Goal: Task Accomplishment & Management: Manage account settings

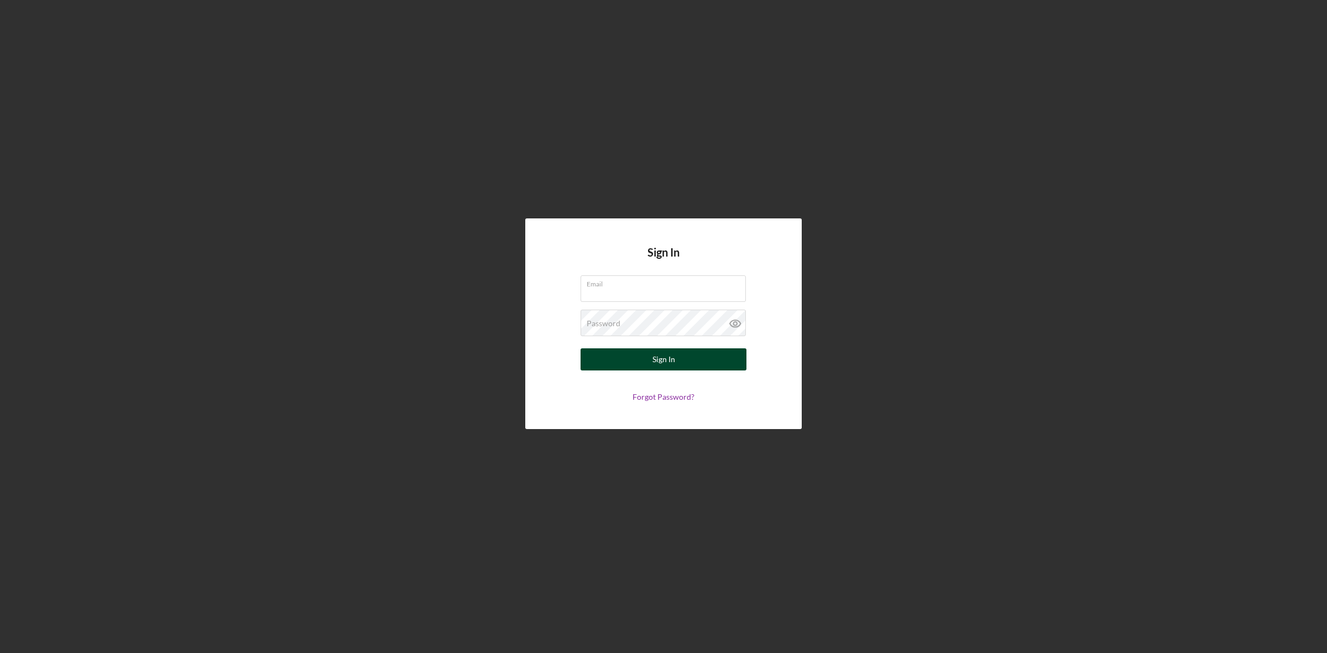
type input "[EMAIL_ADDRESS][DOMAIN_NAME]"
click at [674, 357] on div "Sign In" at bounding box center [664, 359] width 23 height 22
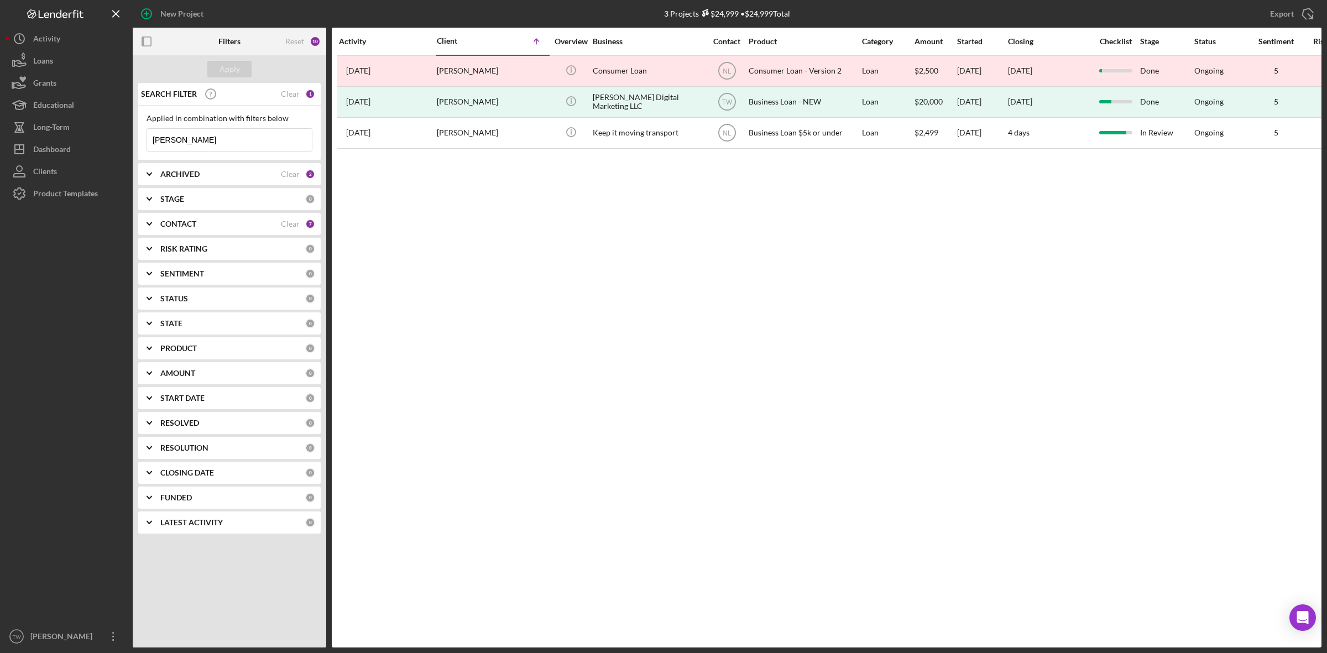
click at [196, 149] on input "[PERSON_NAME]" at bounding box center [229, 140] width 165 height 22
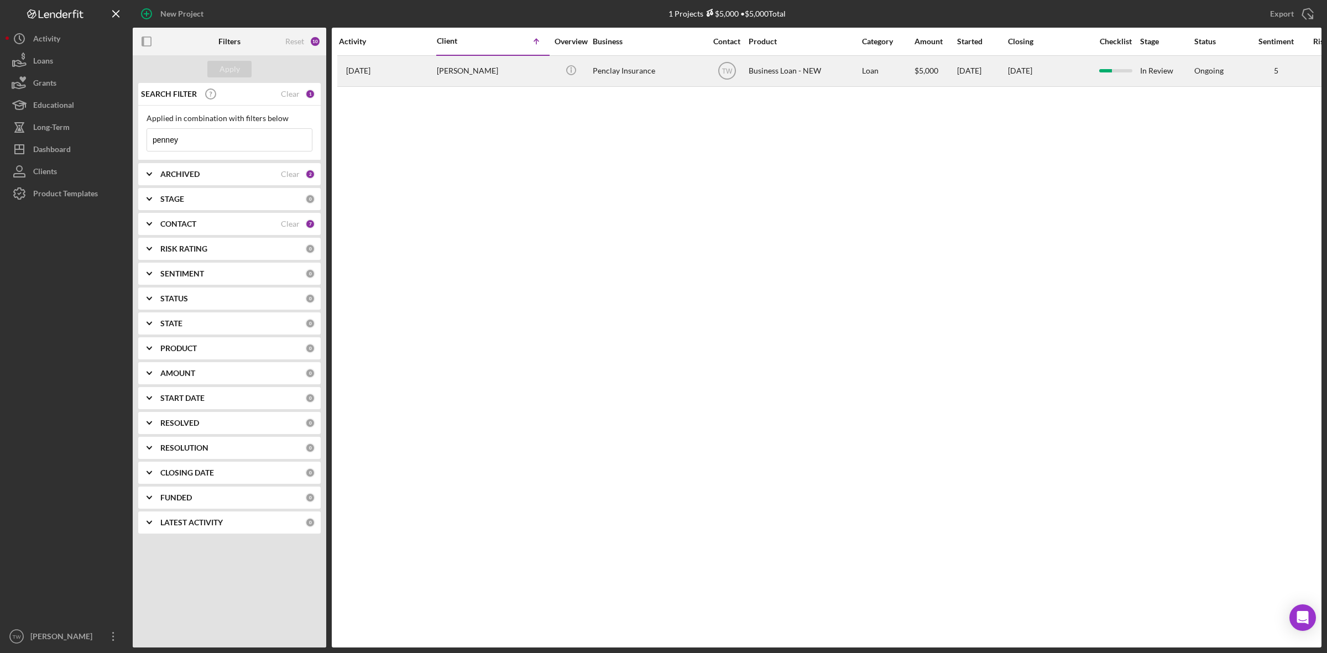
type input "penney"
click at [514, 79] on div "[PERSON_NAME]" at bounding box center [492, 70] width 111 height 29
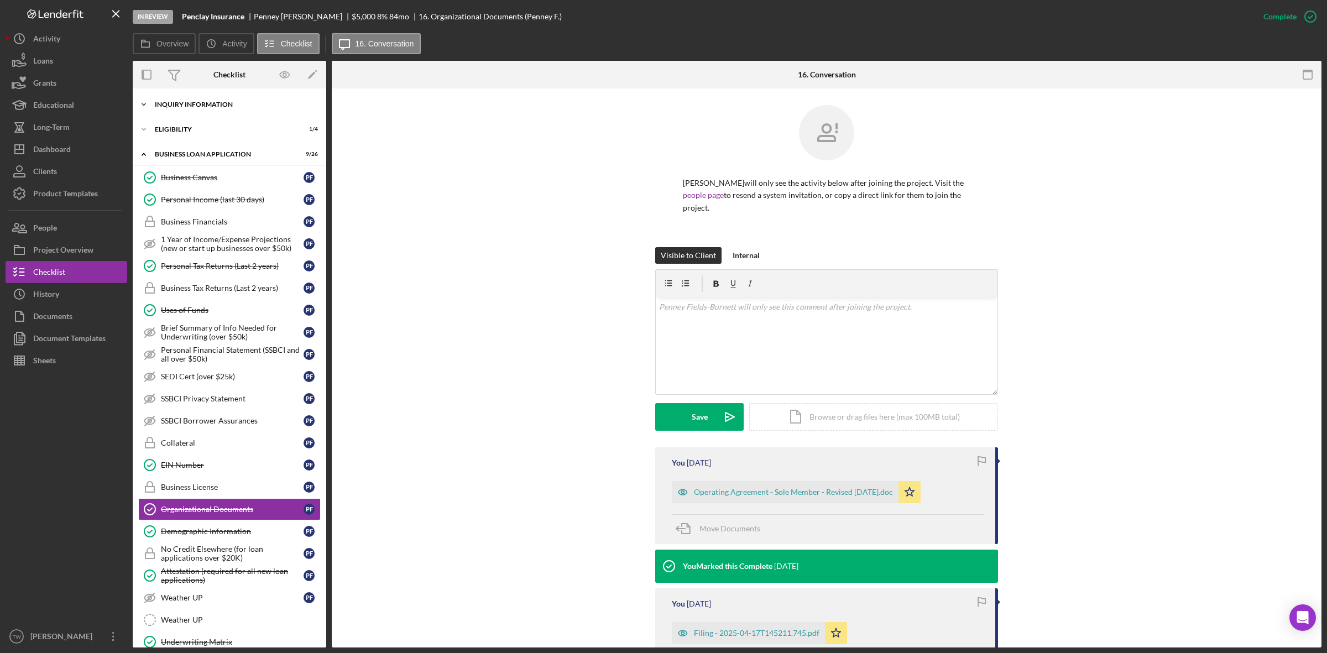
click at [238, 104] on div "INQUIRY INFORMATION" at bounding box center [234, 104] width 158 height 7
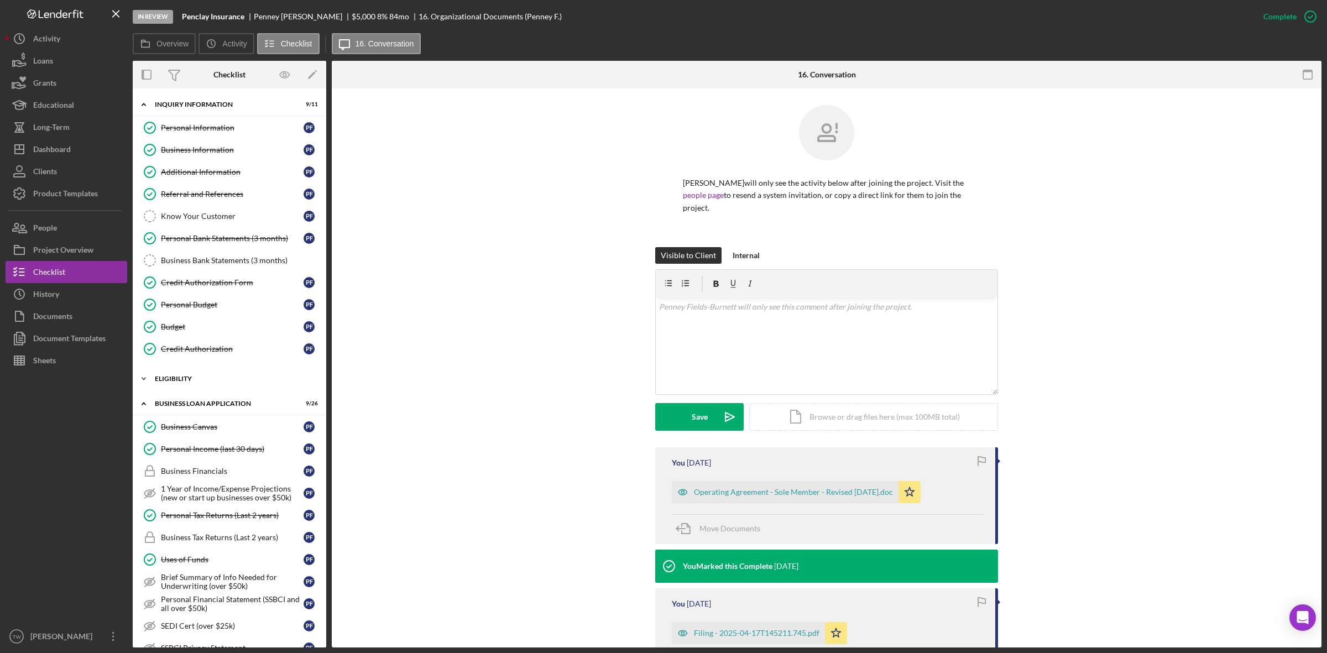
click at [180, 388] on div "Icon/Expander ELIGIBILITY 1 / 4" at bounding box center [230, 379] width 194 height 22
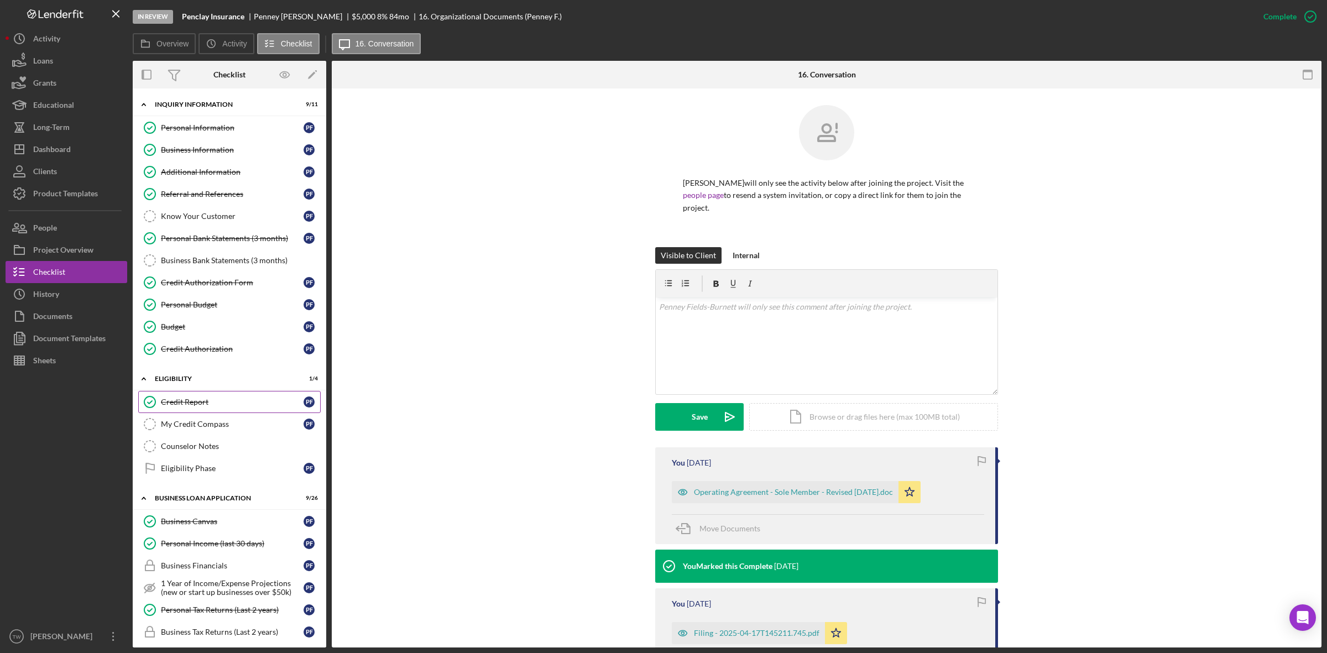
click at [180, 406] on div "Credit Report" at bounding box center [232, 402] width 143 height 9
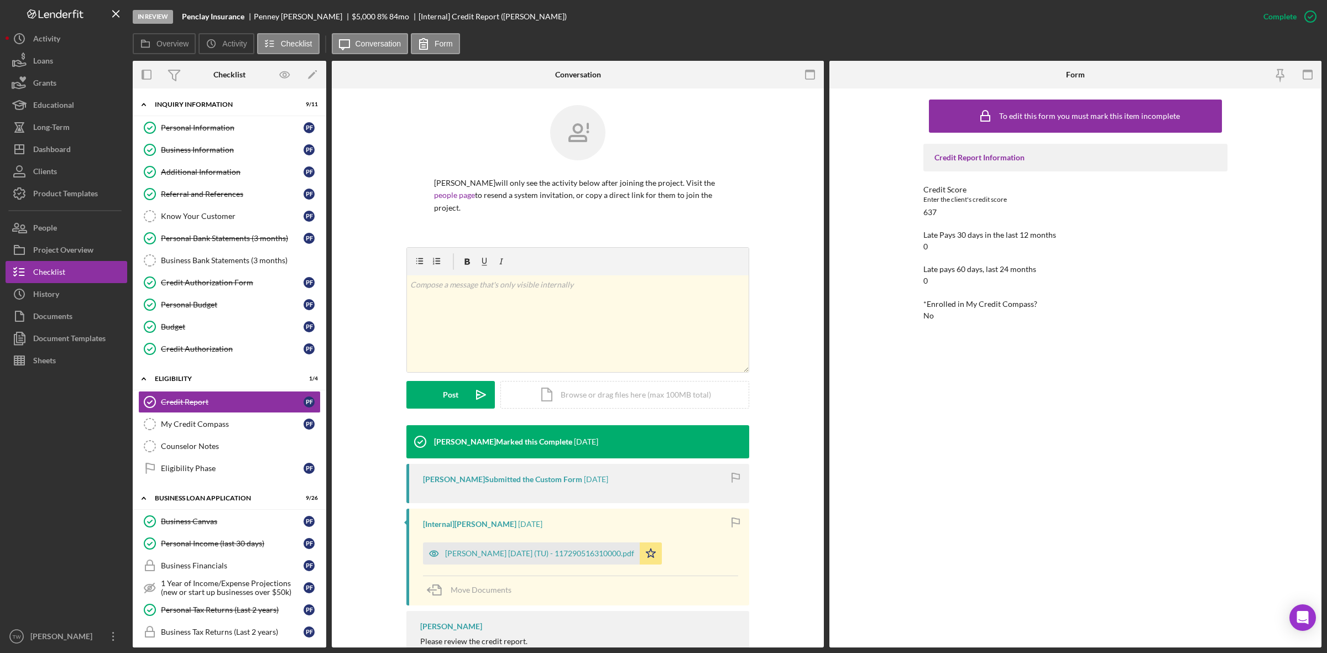
scroll to position [86, 0]
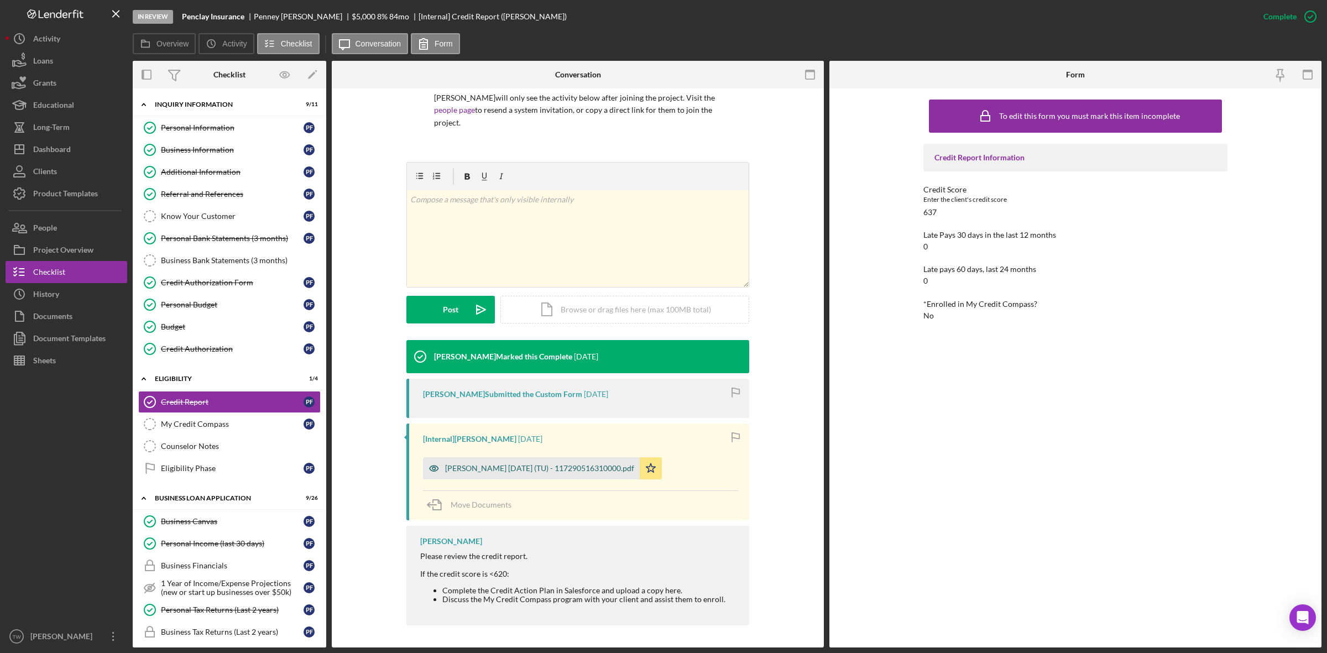
click at [529, 463] on div "[PERSON_NAME] [DATE] (TU) - 117290516310000.pdf" at bounding box center [531, 468] width 217 height 22
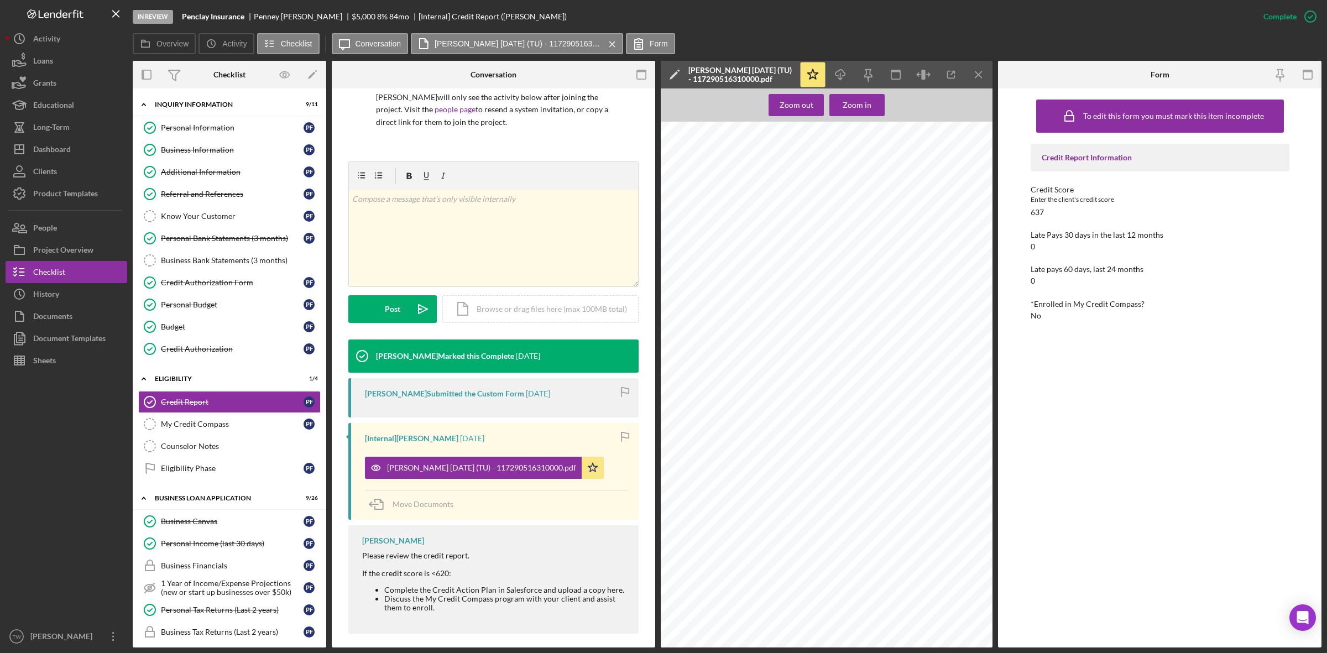
click at [365, 457] on button "[PERSON_NAME] [DATE] (TU) - 117290516310000.pdf Icon/Star" at bounding box center [484, 468] width 239 height 22
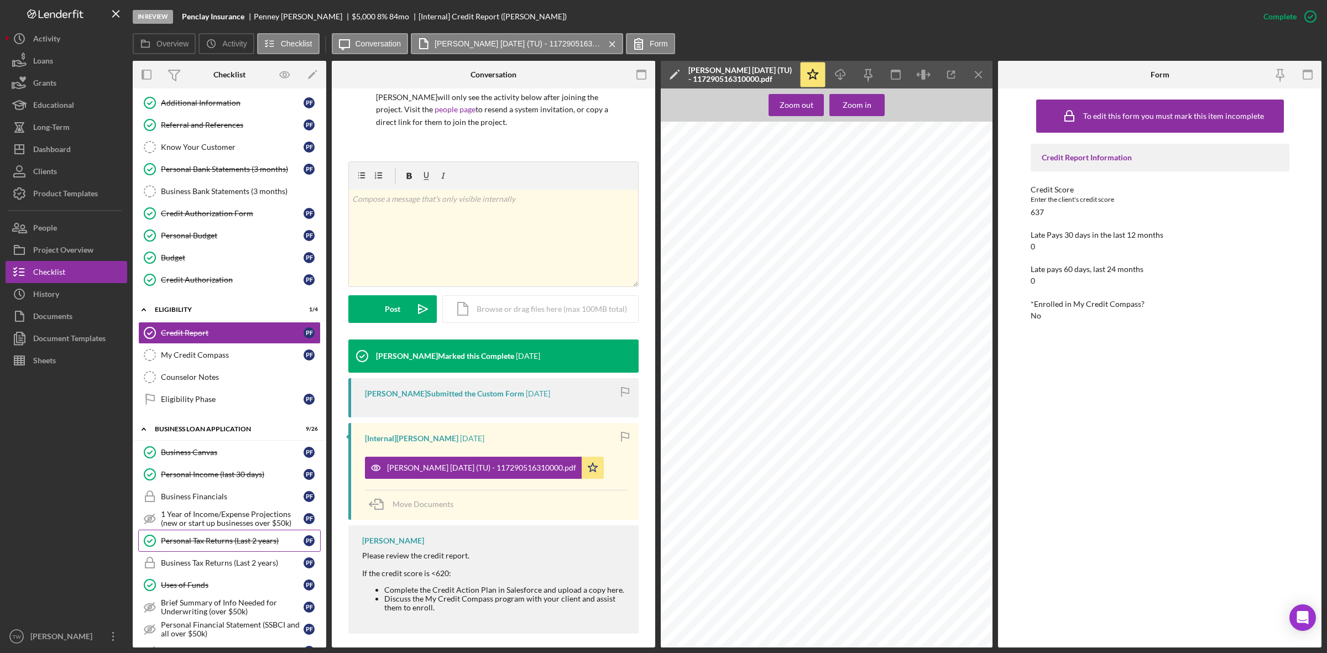
click at [199, 535] on link "Personal Tax Returns (Last 2 years) Personal Tax Returns (Last 2 years) P F" at bounding box center [229, 541] width 182 height 22
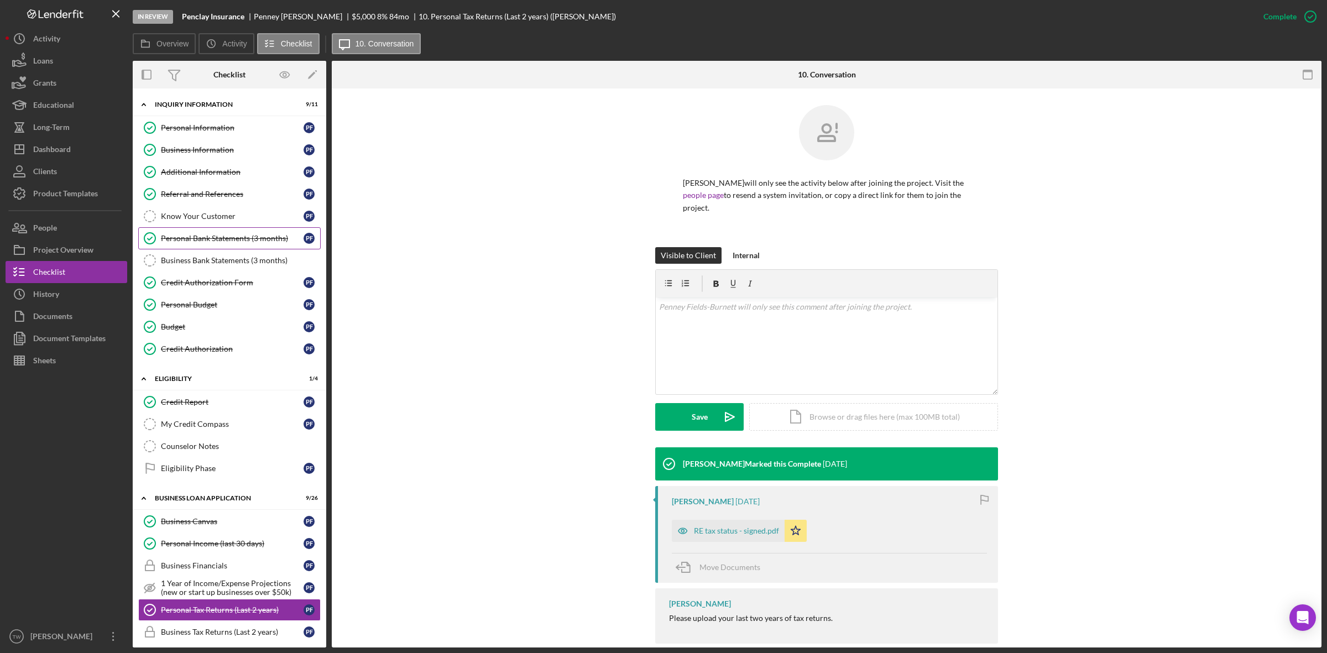
click at [228, 242] on div "Personal Bank Statements (3 months)" at bounding box center [232, 238] width 143 height 9
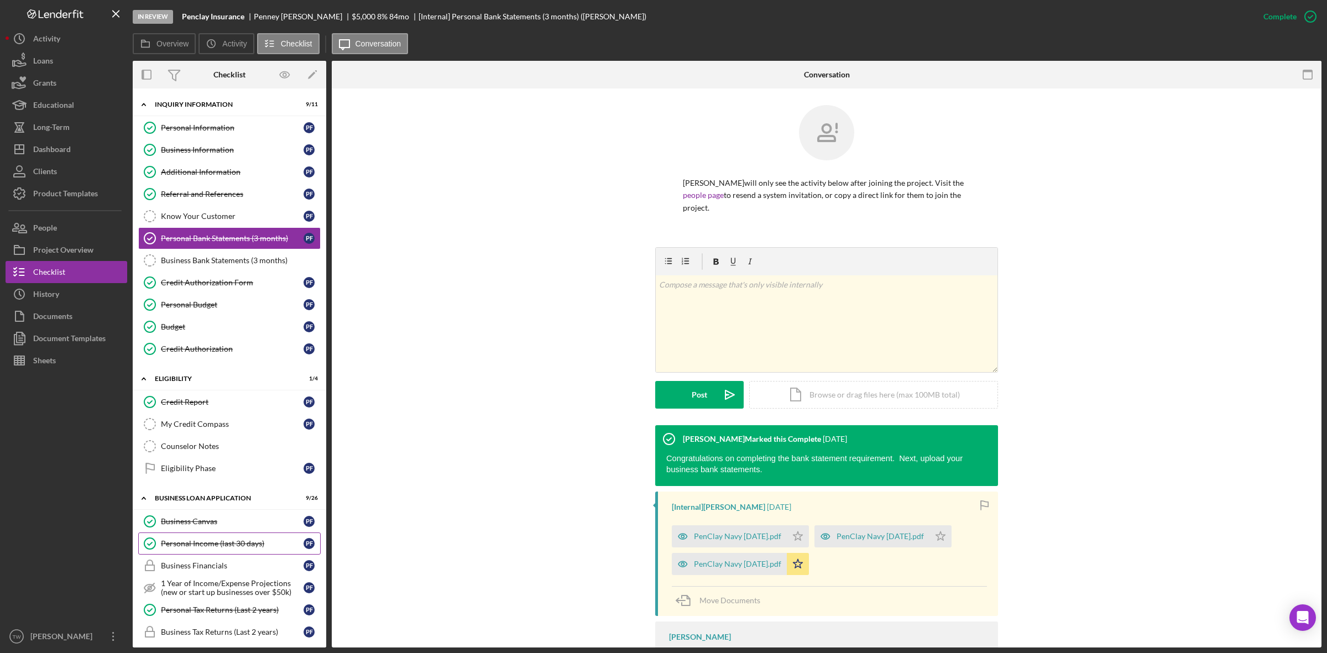
click at [191, 548] on div "Personal Income (last 30 days)" at bounding box center [232, 543] width 143 height 9
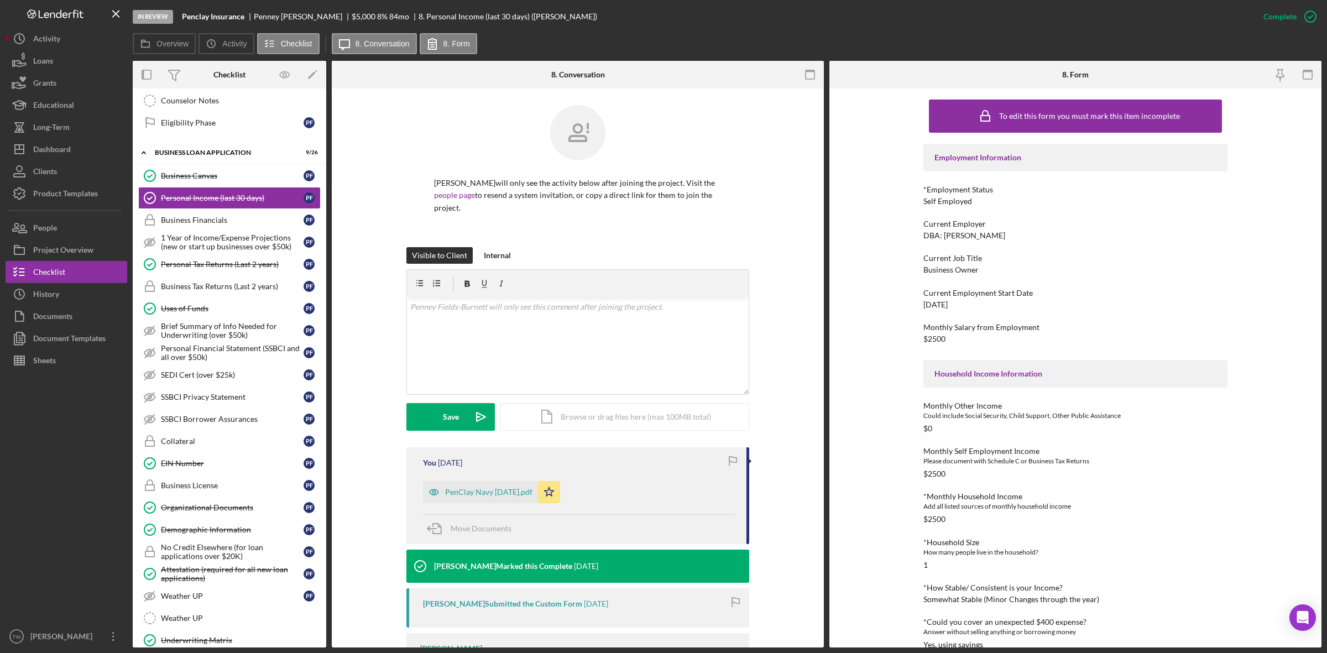
scroll to position [484, 0]
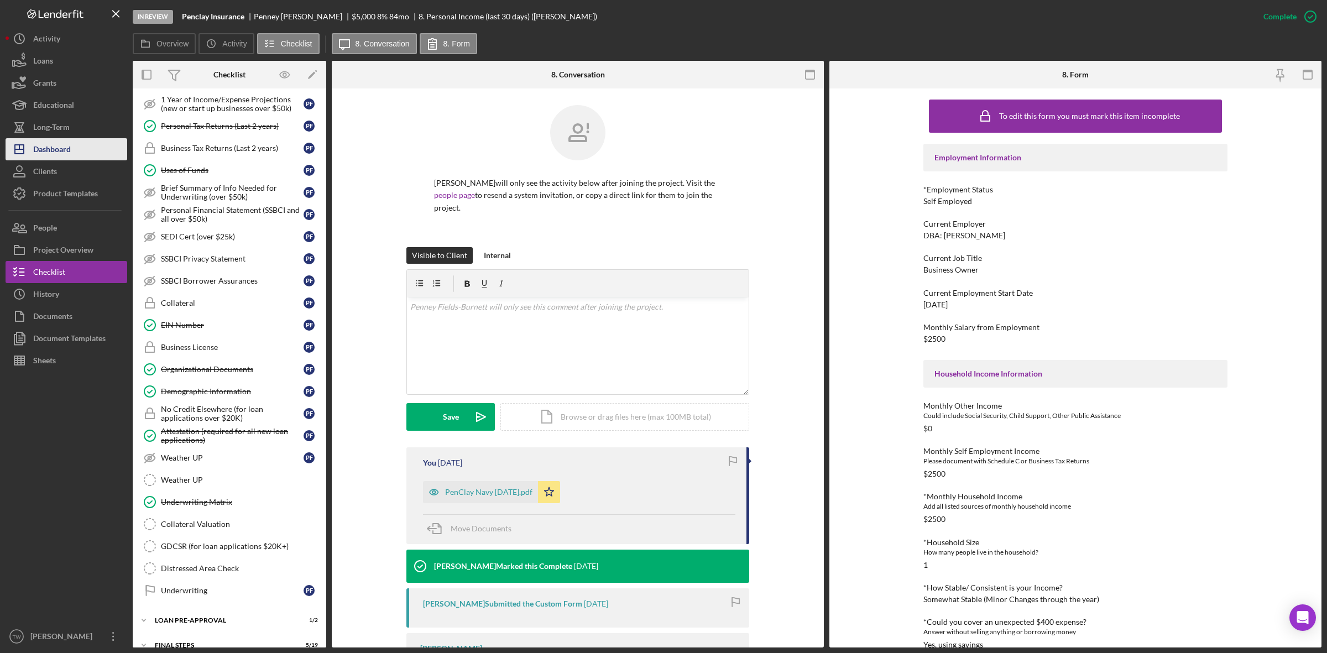
click at [65, 151] on div "Dashboard" at bounding box center [52, 150] width 38 height 25
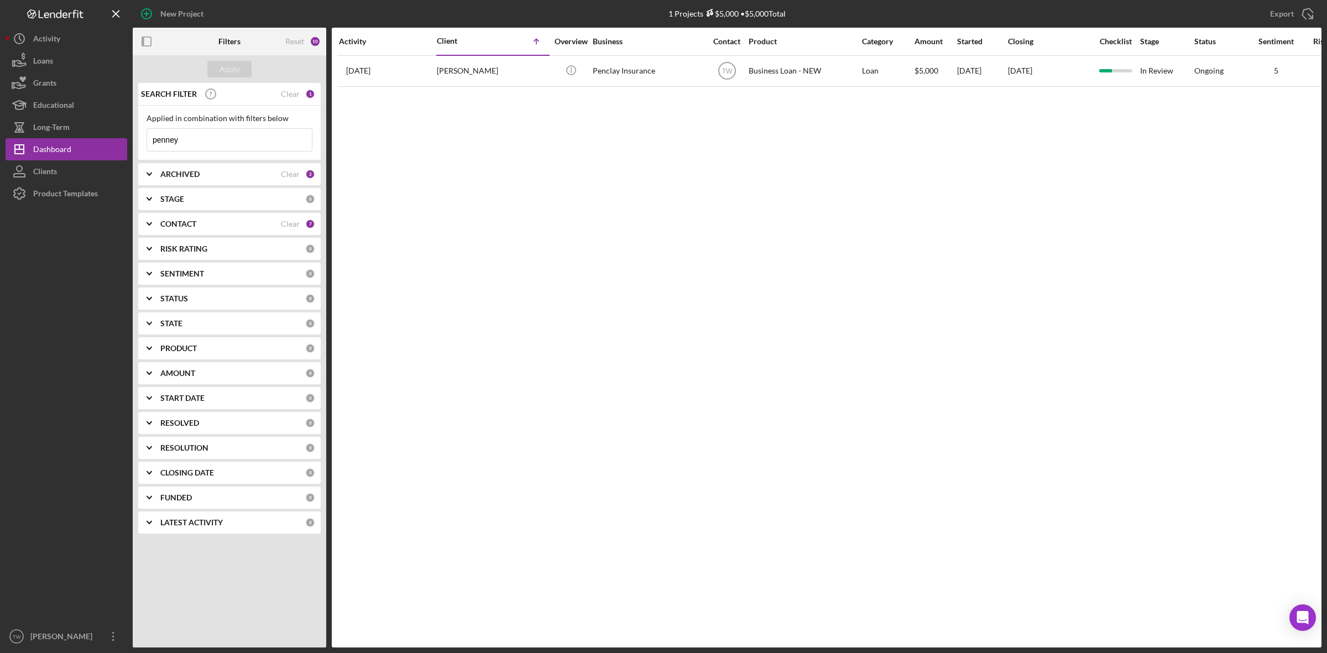
click at [197, 142] on input "penney" at bounding box center [229, 140] width 165 height 22
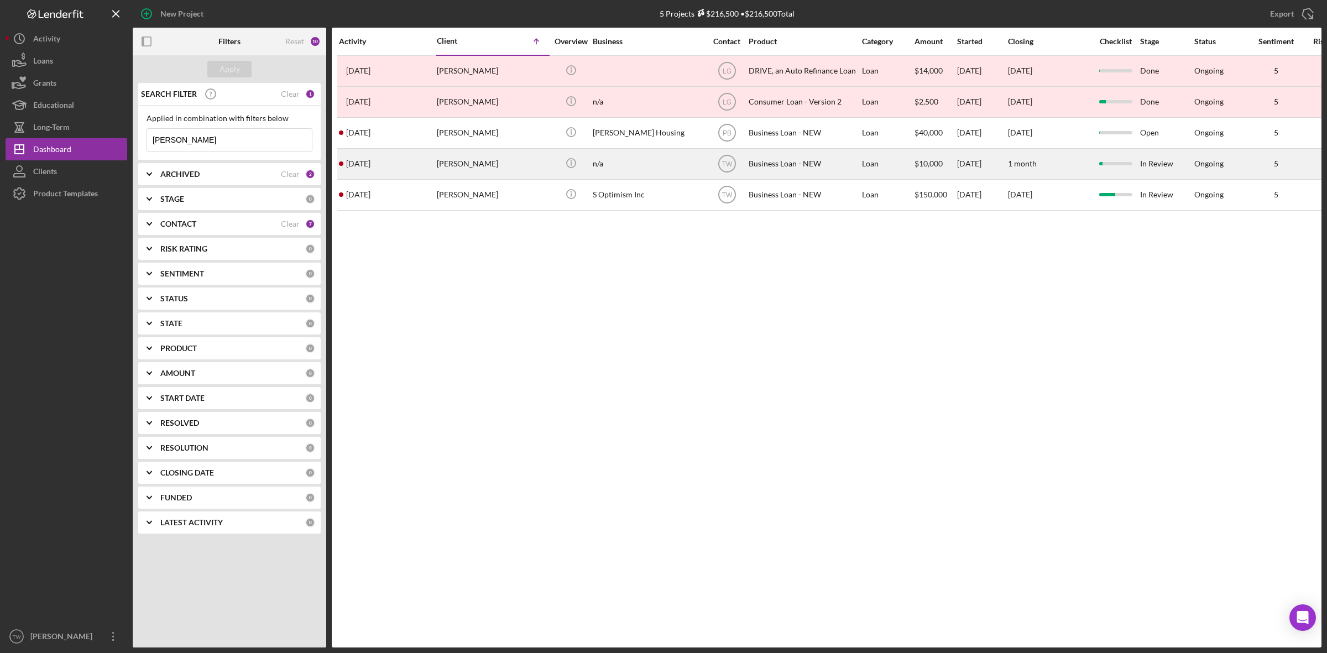
type input "[PERSON_NAME]"
click at [474, 161] on div "[PERSON_NAME]" at bounding box center [492, 163] width 111 height 29
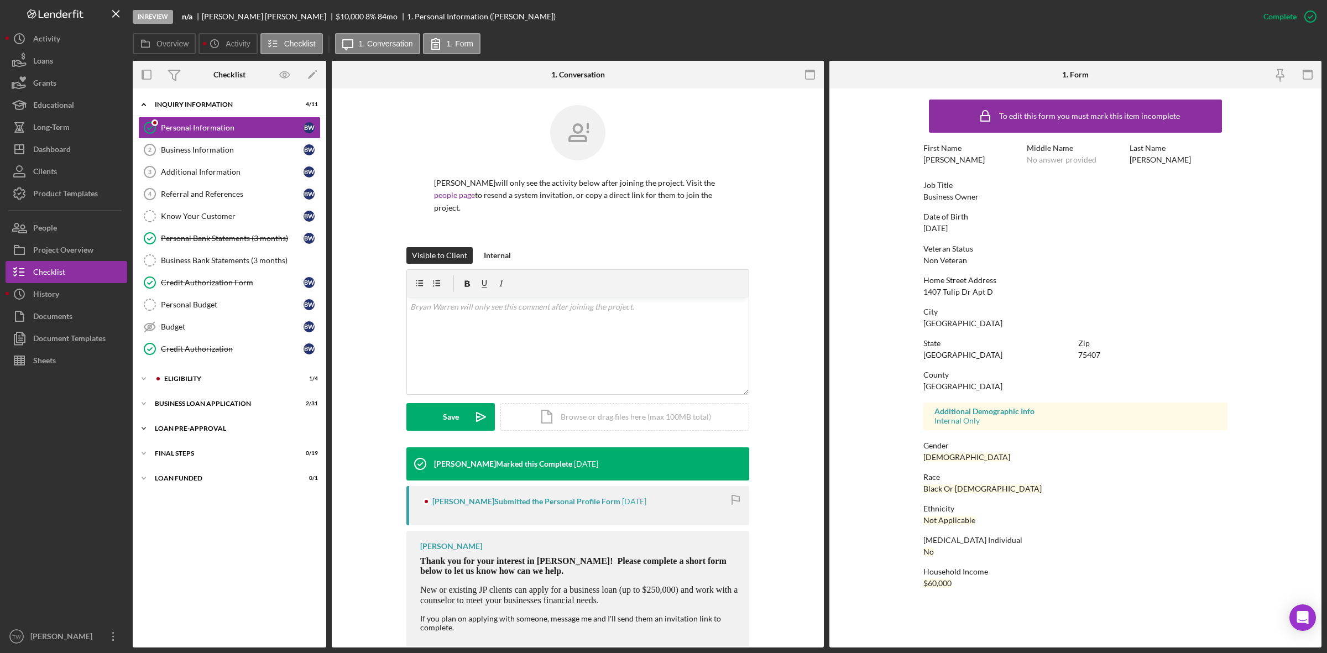
click at [169, 423] on div "Icon/Expander LOAN PRE-APPROVAL 0 / 2" at bounding box center [230, 428] width 194 height 22
drag, startPoint x: 170, startPoint y: 414, endPoint x: 177, endPoint y: 391, distance: 23.8
click at [170, 413] on div "Icon/Expander BUSINESS LOAN APPLICATION 2 / 31" at bounding box center [230, 404] width 194 height 22
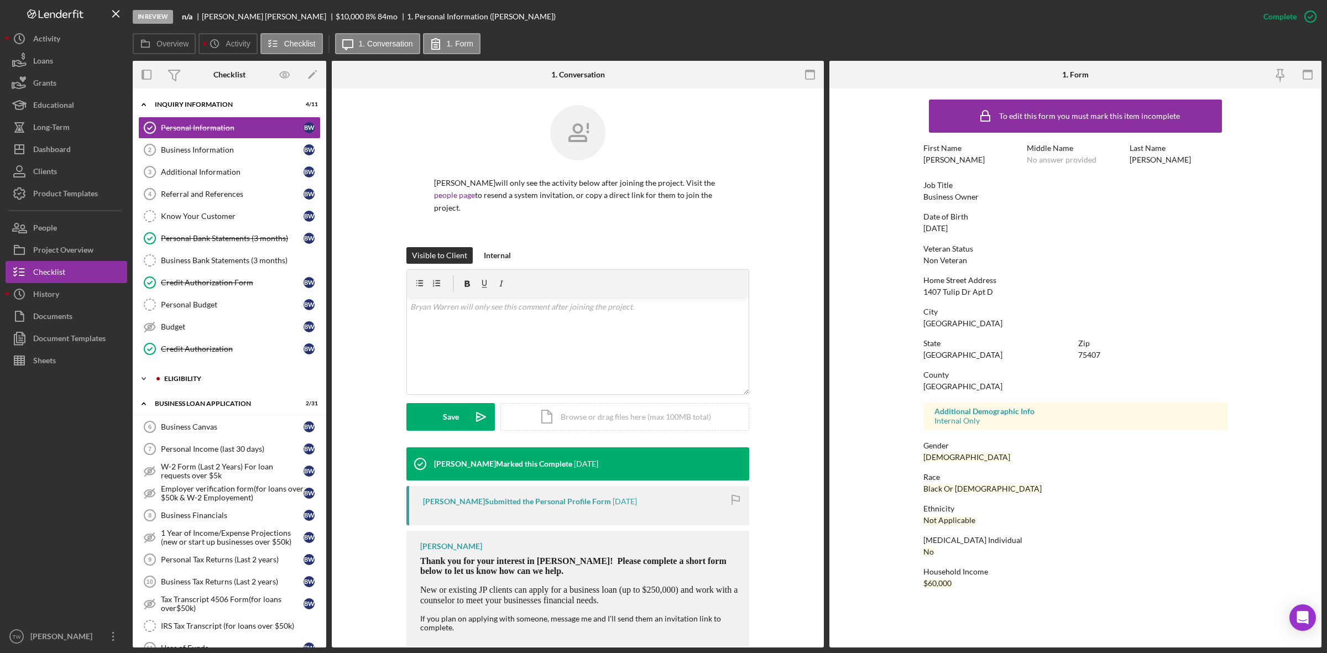
click at [180, 380] on div "ELIGIBILITY" at bounding box center [238, 378] width 148 height 7
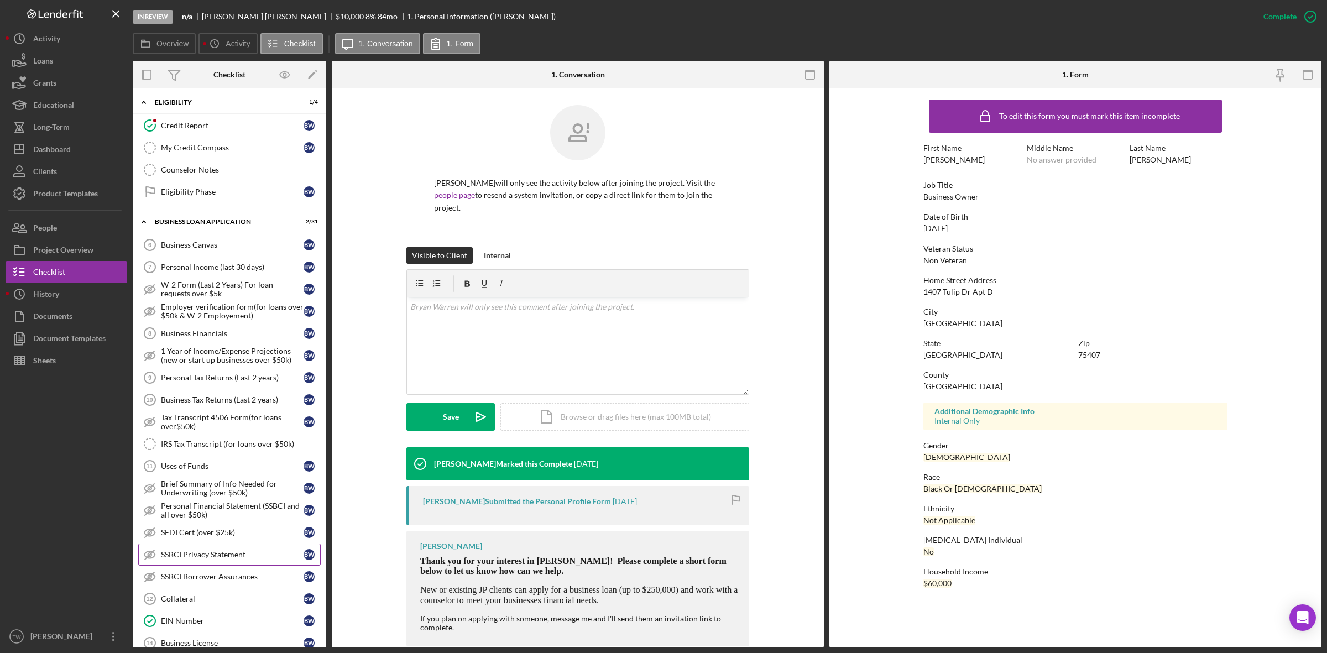
scroll to position [553, 0]
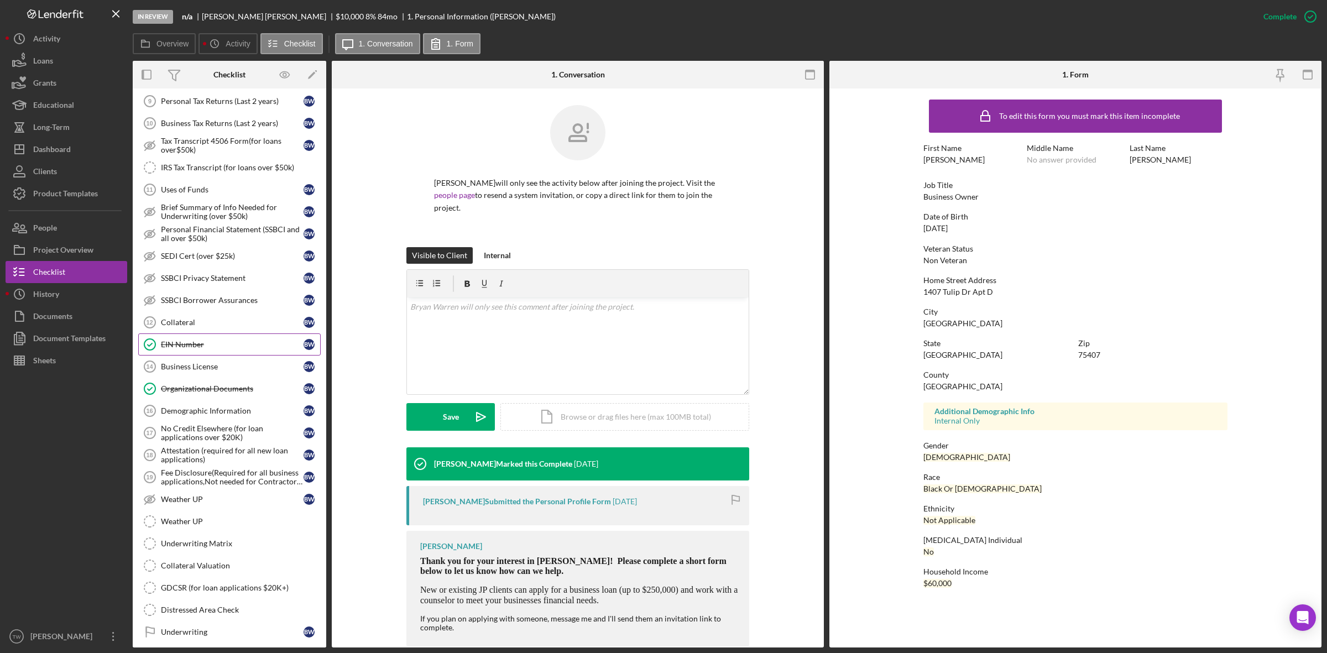
click at [197, 349] on div "EIN Number" at bounding box center [232, 344] width 143 height 9
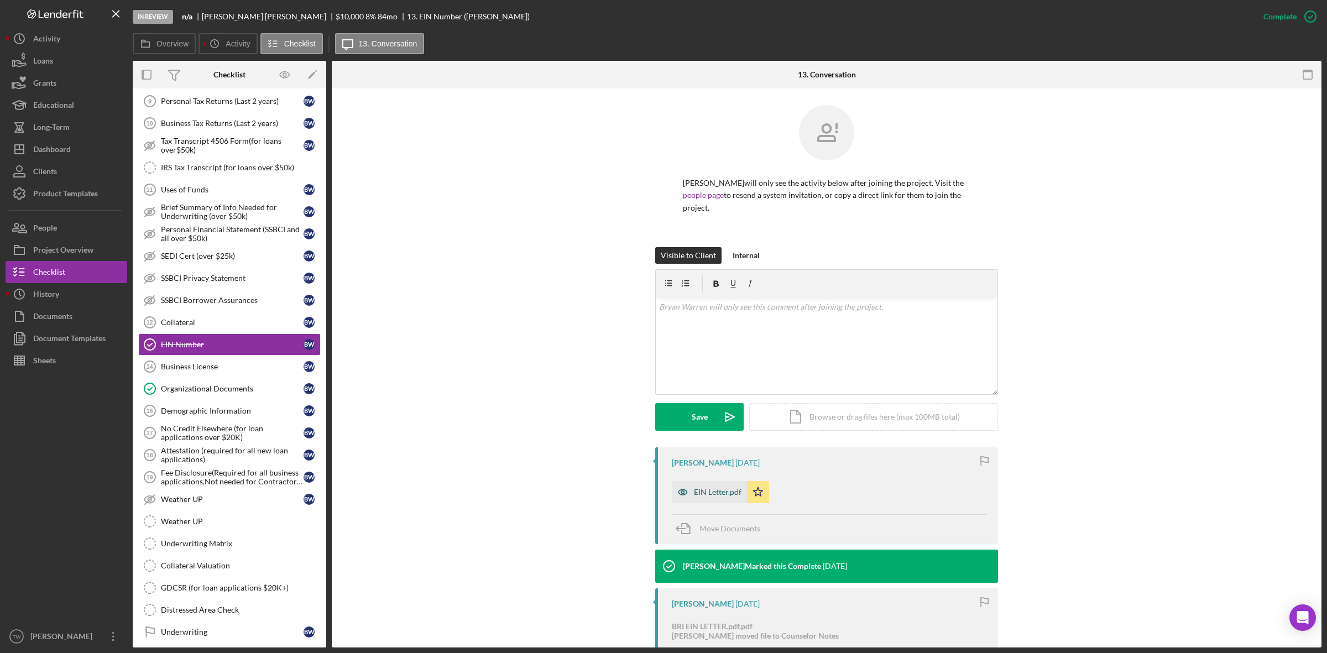
click at [728, 490] on div "EIN Letter.pdf" at bounding box center [718, 492] width 48 height 9
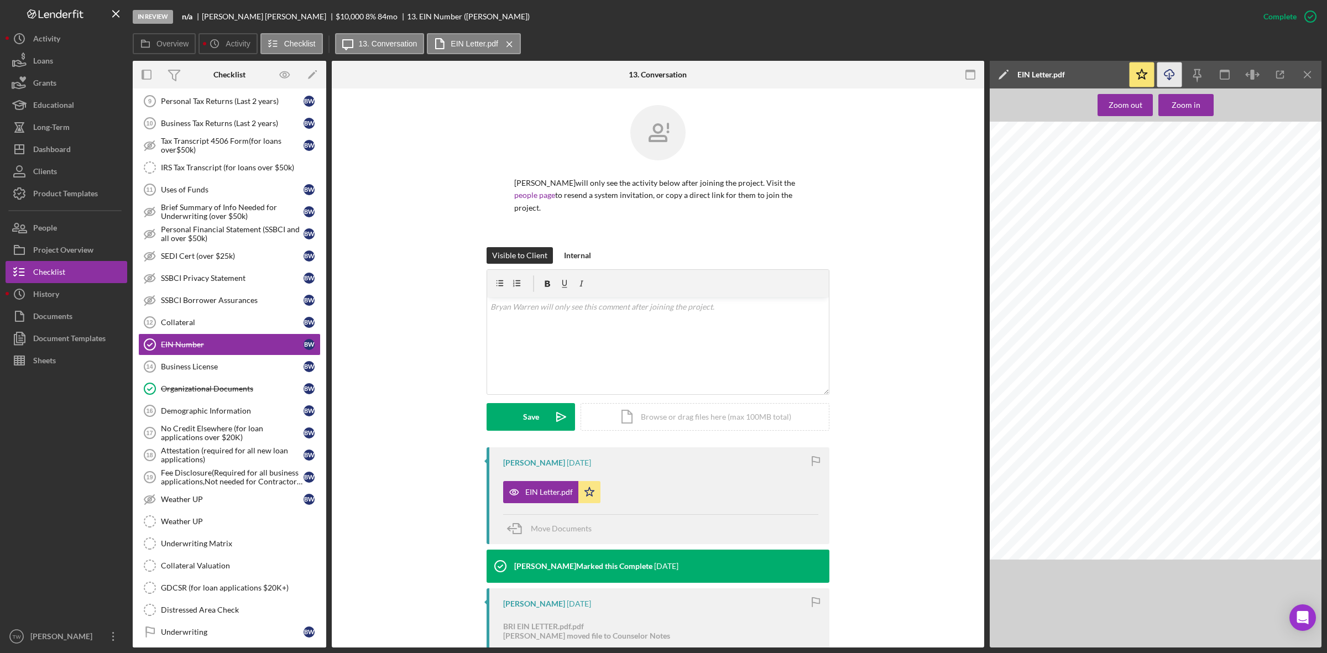
click at [1170, 75] on line "button" at bounding box center [1170, 76] width 0 height 6
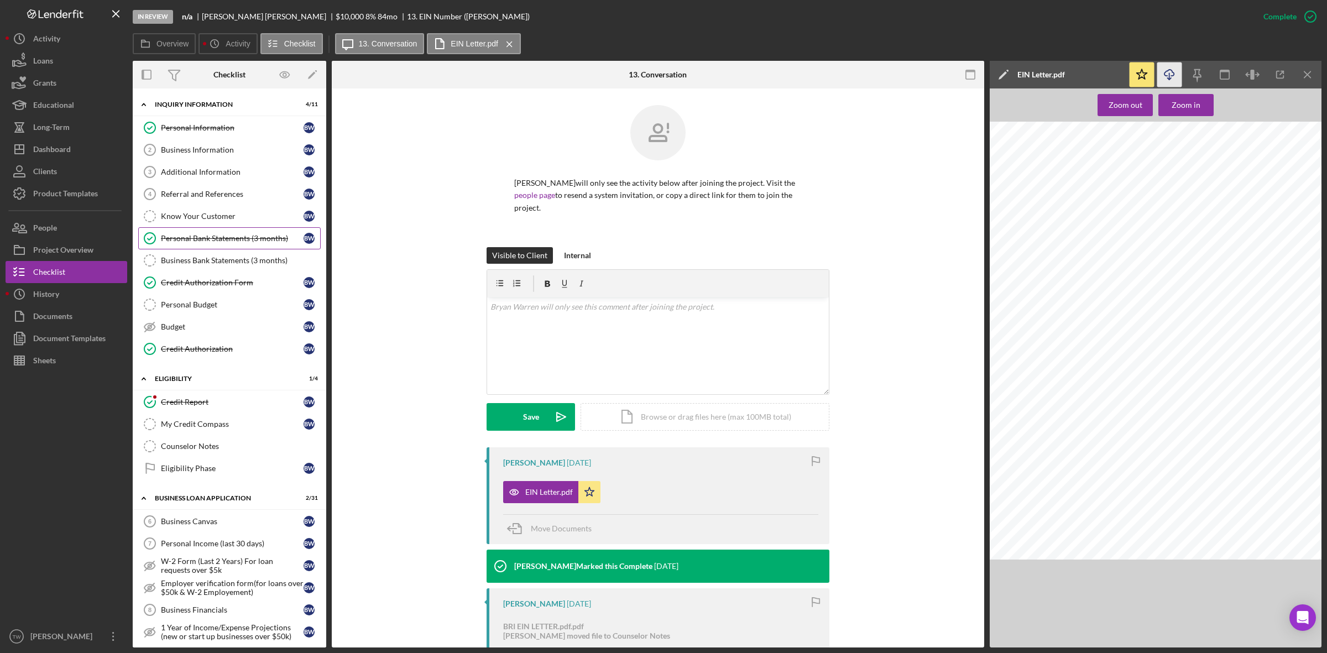
click at [221, 238] on div "Personal Bank Statements (3 months)" at bounding box center [232, 238] width 143 height 9
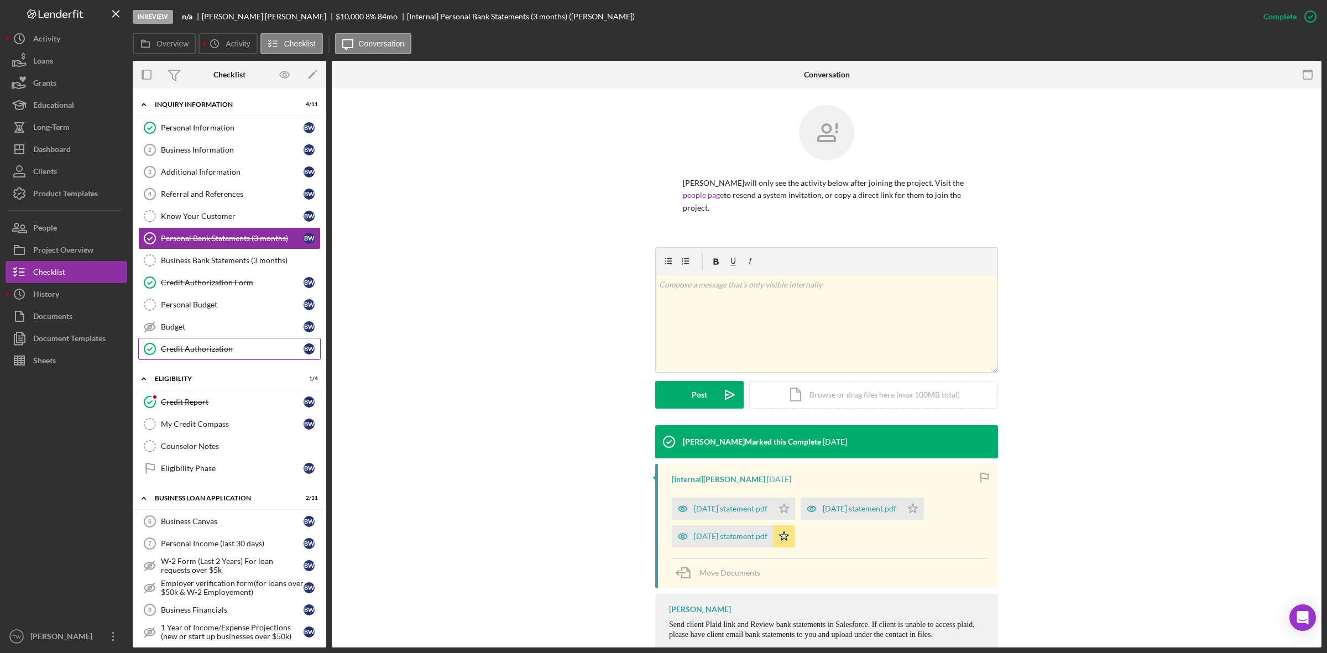
click at [215, 342] on link "Credit Authorization Credit Authorization B W" at bounding box center [229, 349] width 182 height 22
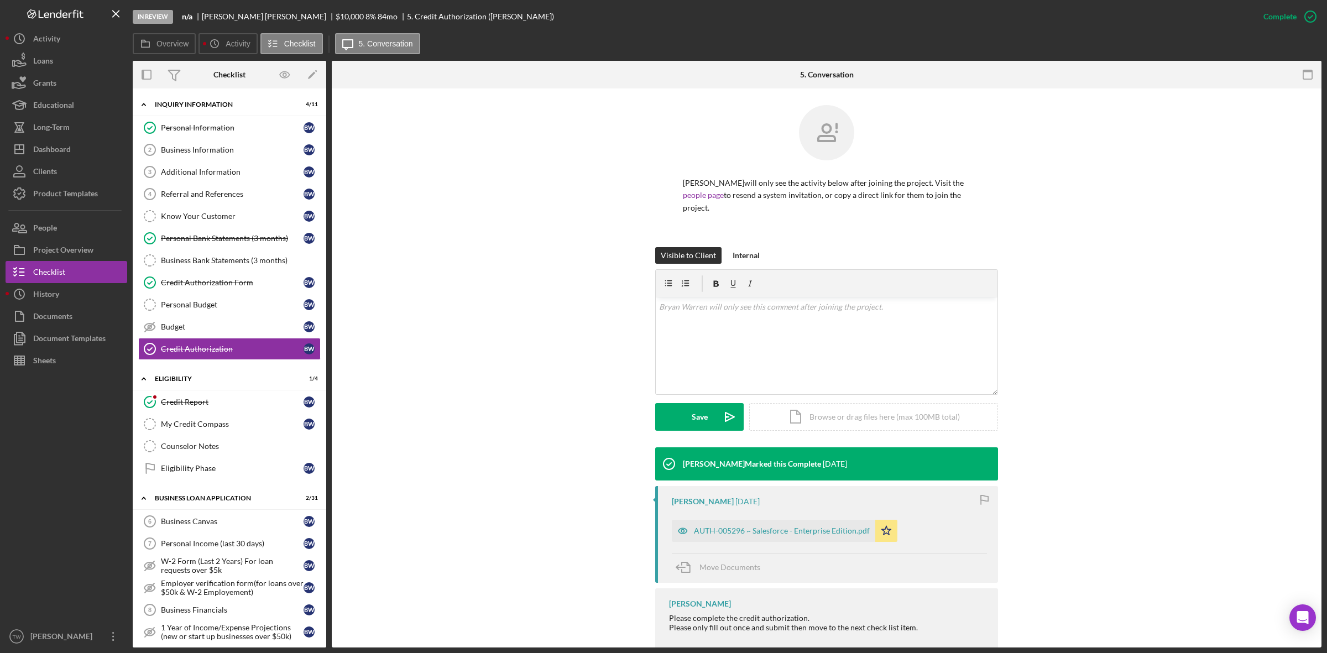
scroll to position [29, 0]
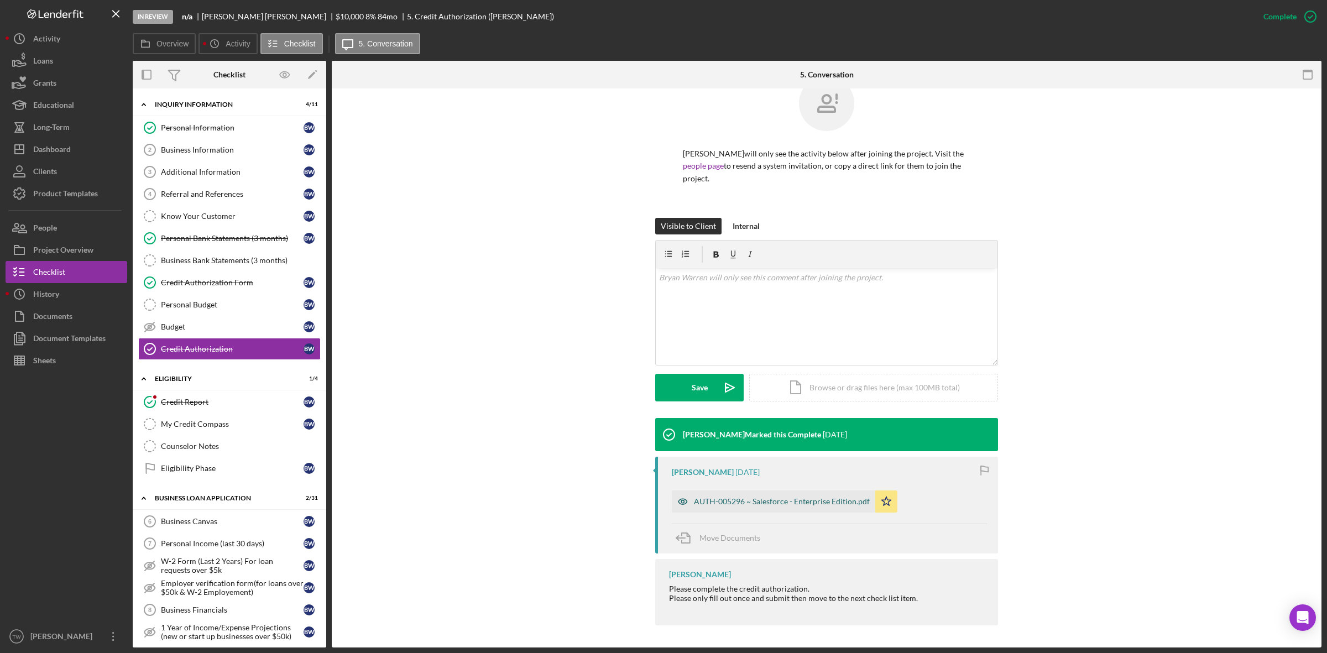
click at [756, 498] on div "AUTH-005296 ~ Salesforce - Enterprise Edition.pdf" at bounding box center [782, 501] width 176 height 9
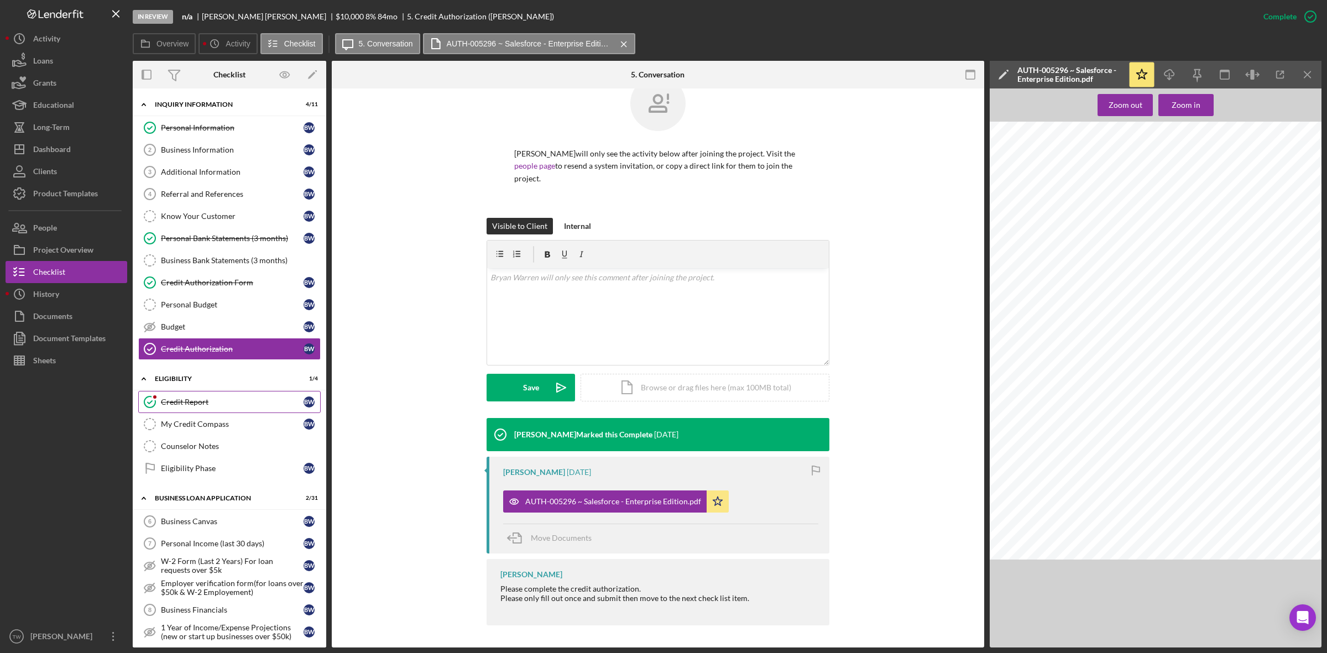
click at [206, 402] on div "Credit Report" at bounding box center [232, 402] width 143 height 9
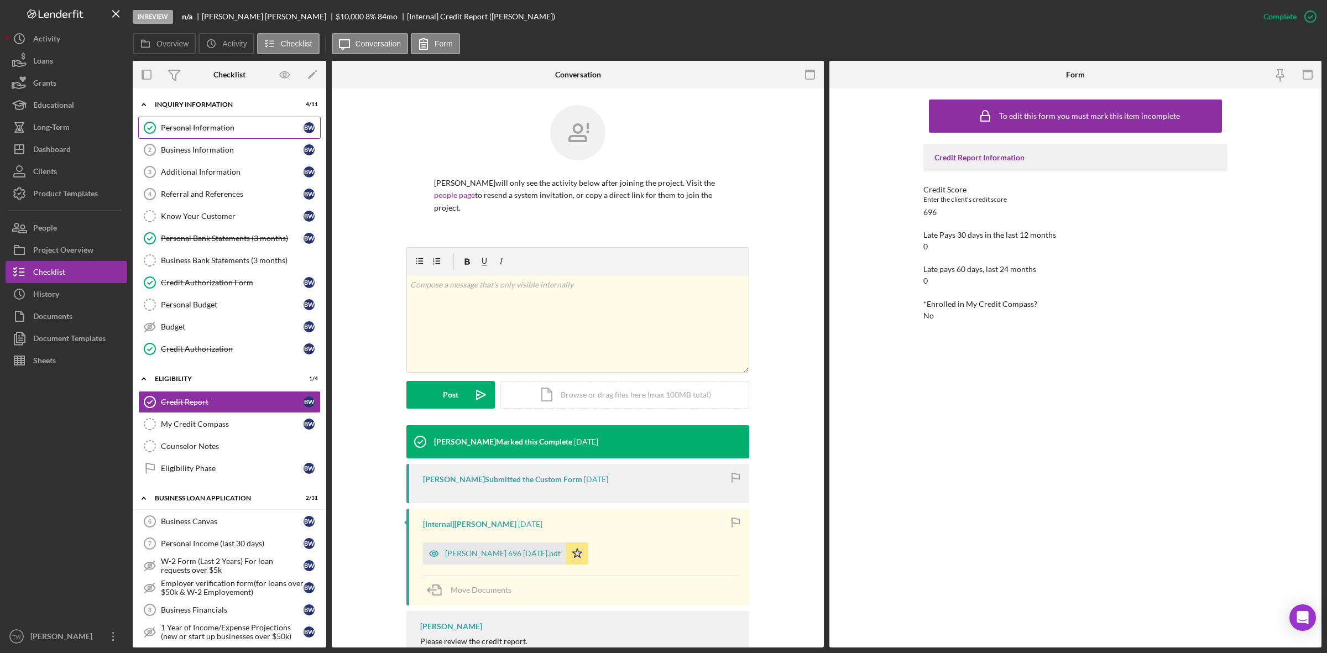
click at [226, 127] on div "Personal Information" at bounding box center [232, 127] width 143 height 9
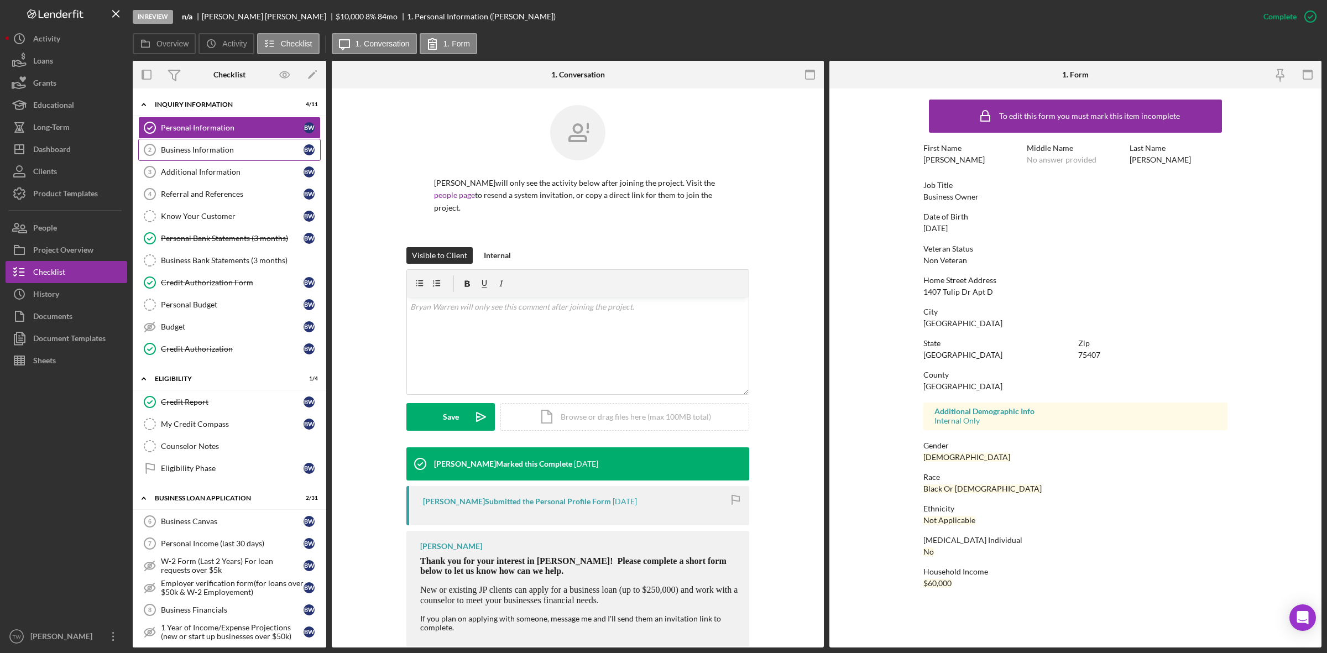
click at [231, 150] on div "Business Information" at bounding box center [232, 149] width 143 height 9
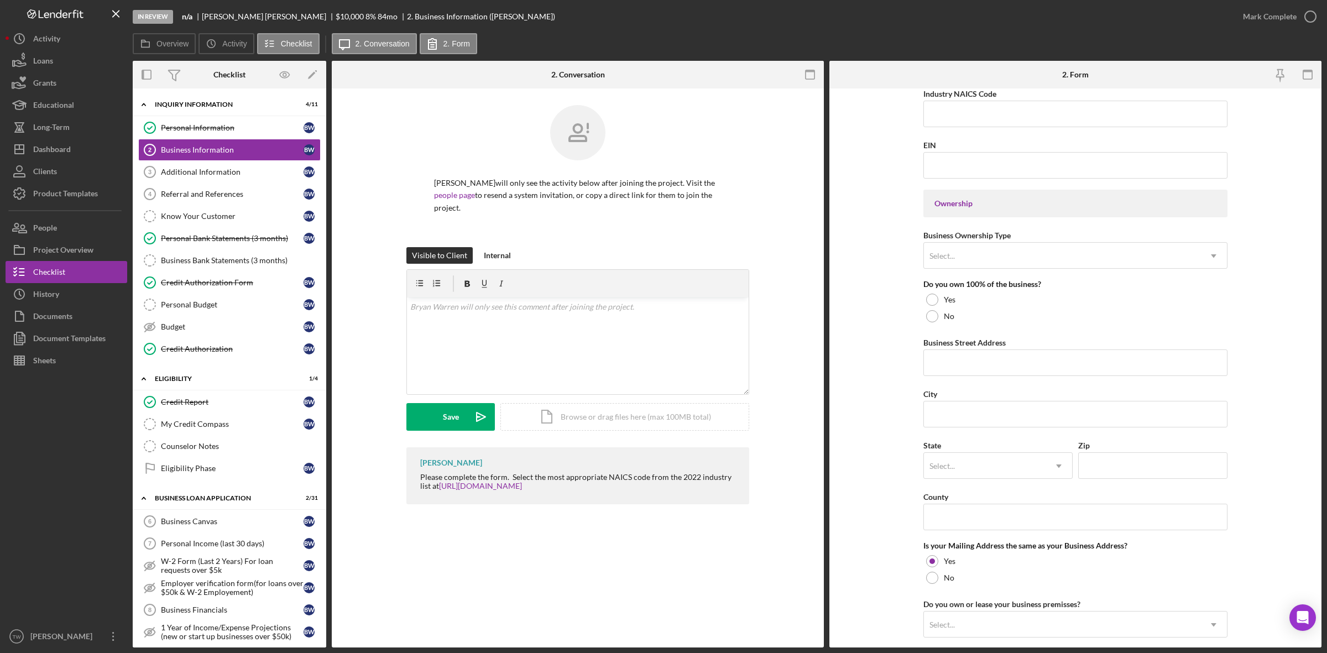
scroll to position [673, 0]
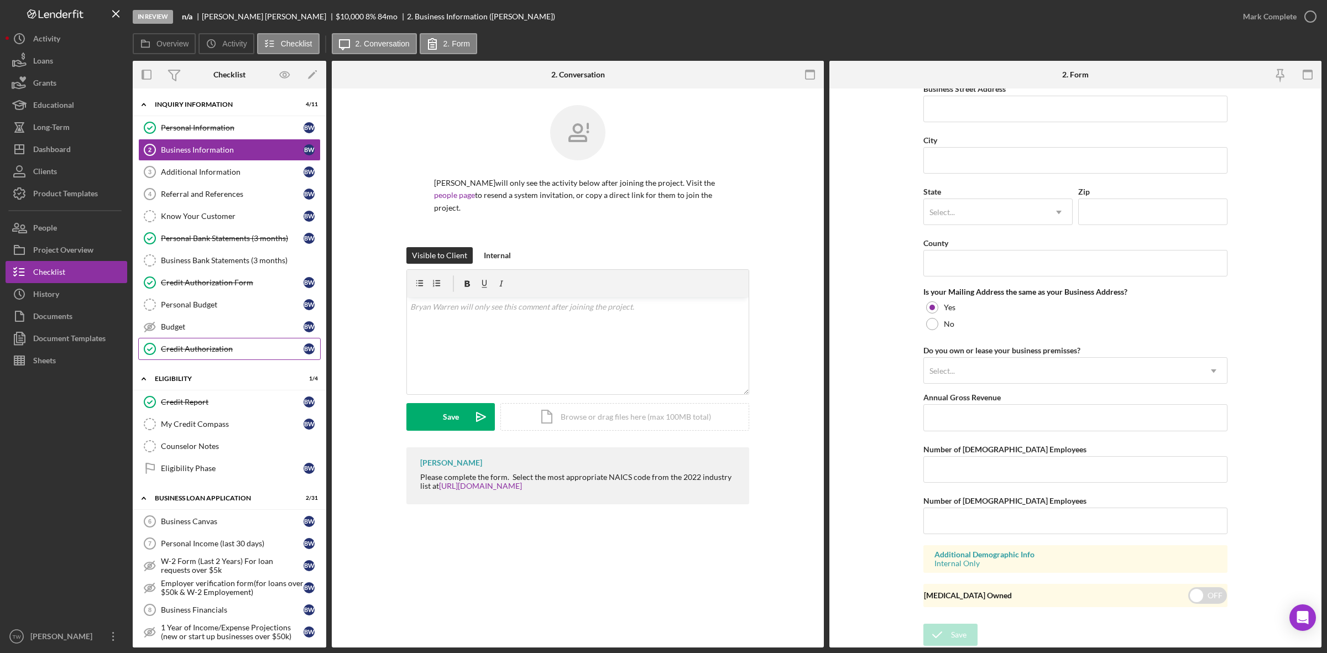
click at [226, 353] on div "Credit Authorization" at bounding box center [232, 349] width 143 height 9
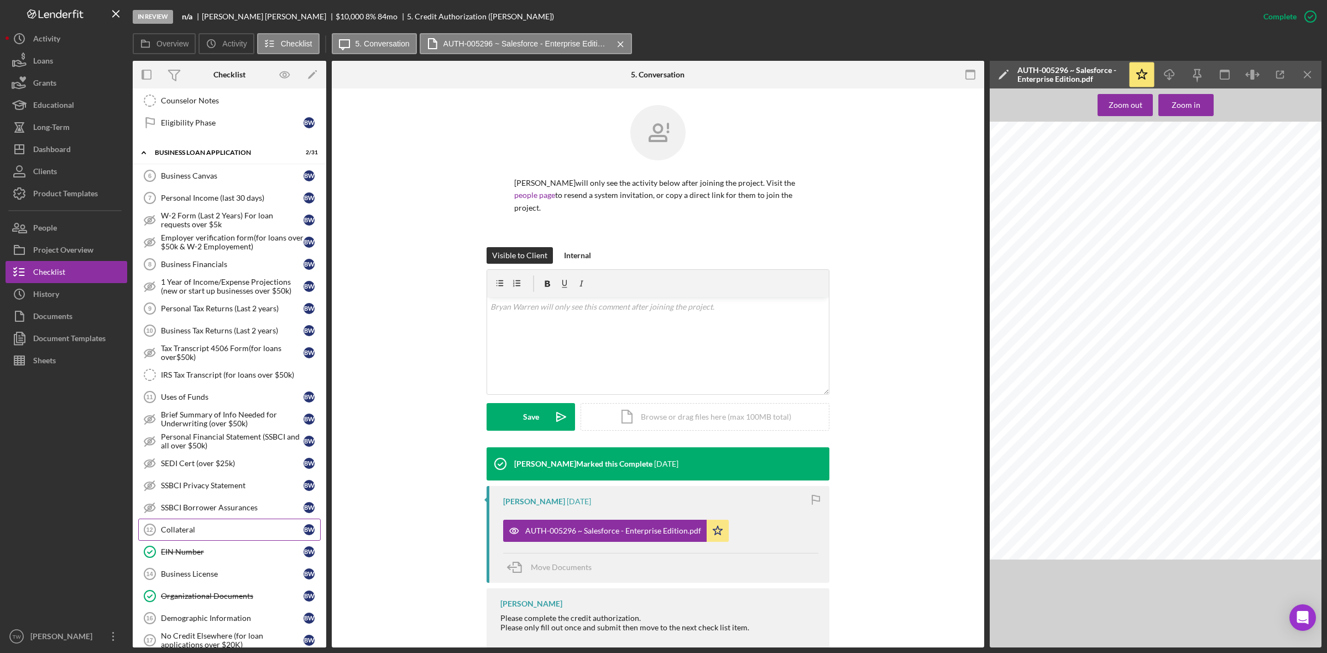
scroll to position [484, 0]
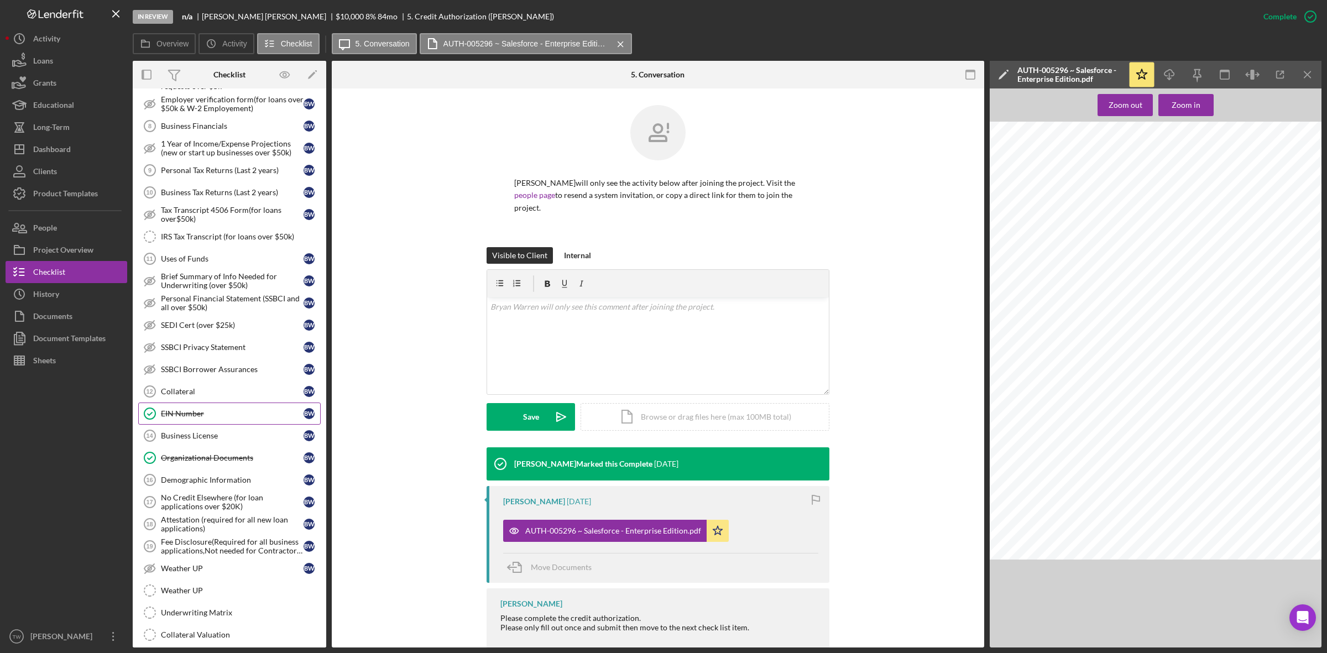
click at [206, 418] on div "EIN Number" at bounding box center [232, 413] width 143 height 9
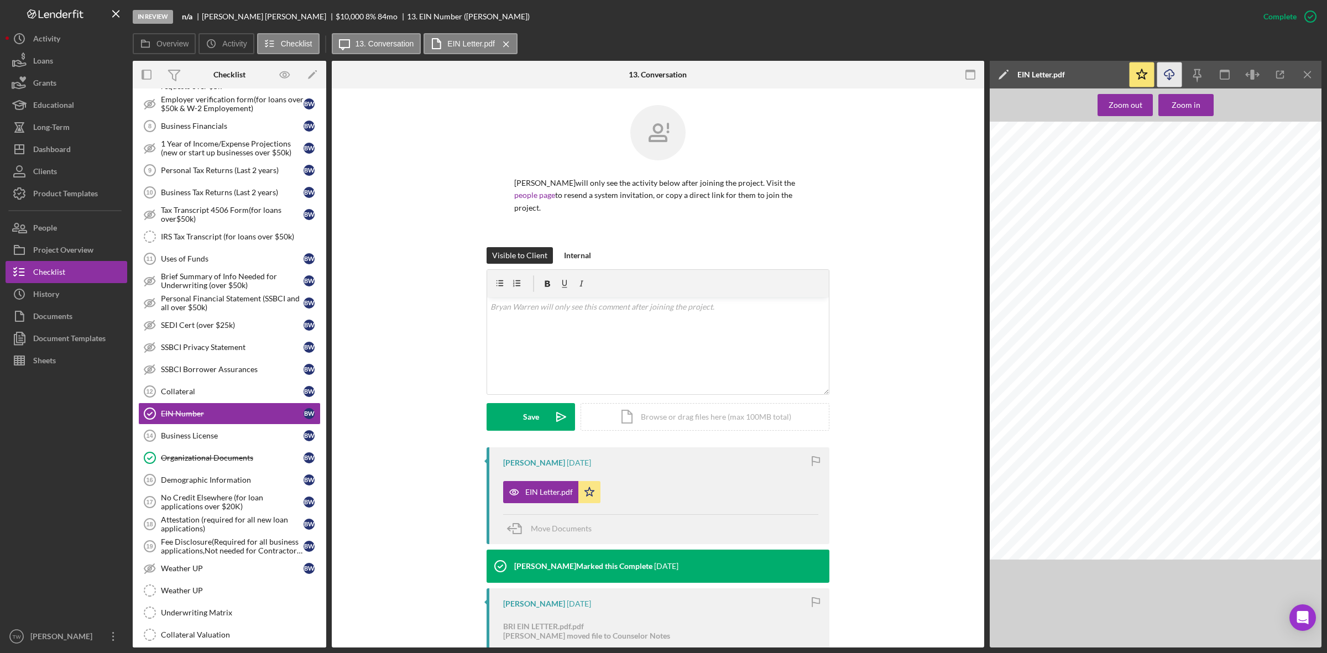
click at [1172, 76] on icon "Icon/Download" at bounding box center [1169, 74] width 25 height 25
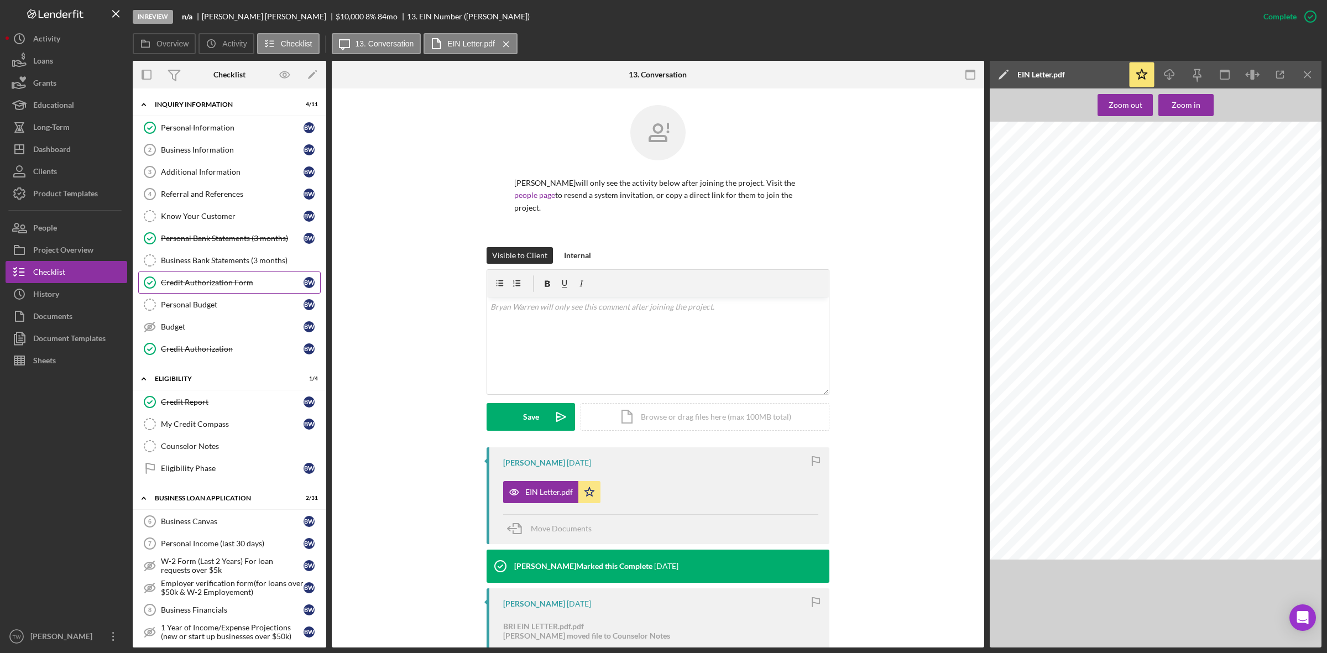
click at [210, 289] on link "Credit Authorization Form Credit Authorization Form B W" at bounding box center [229, 283] width 182 height 22
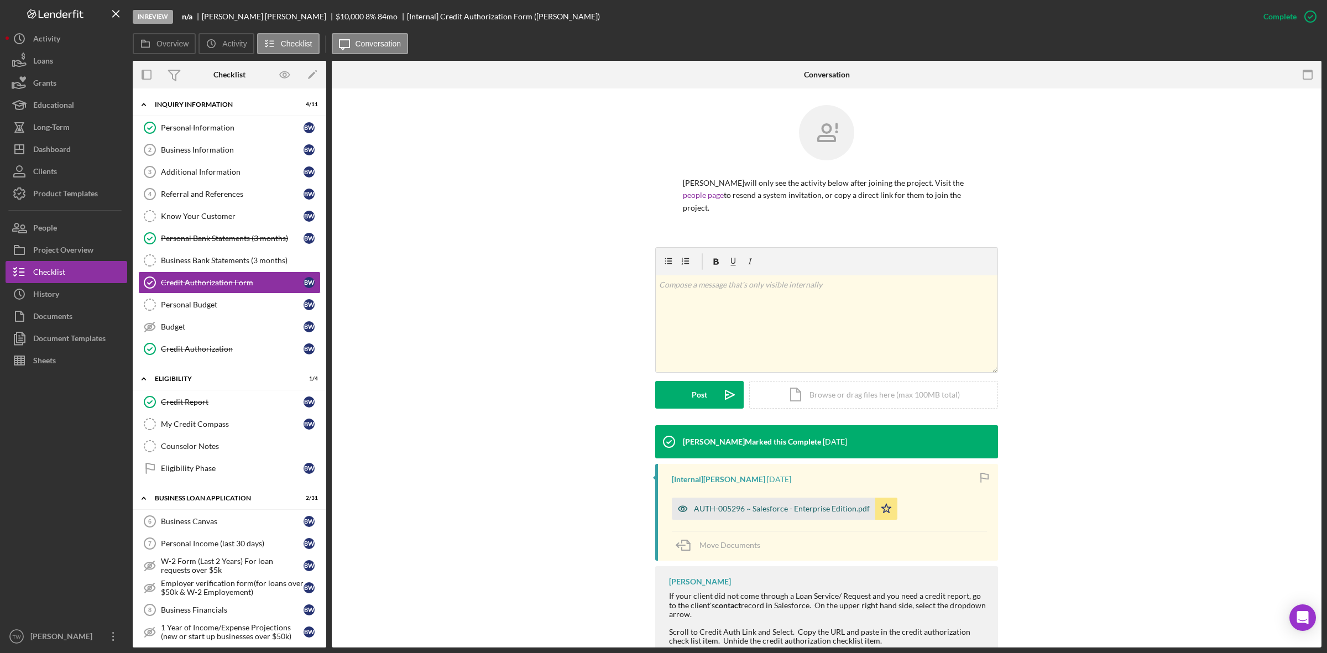
click at [825, 510] on div "AUTH-005296 ~ Salesforce - Enterprise Edition.pdf" at bounding box center [782, 508] width 176 height 9
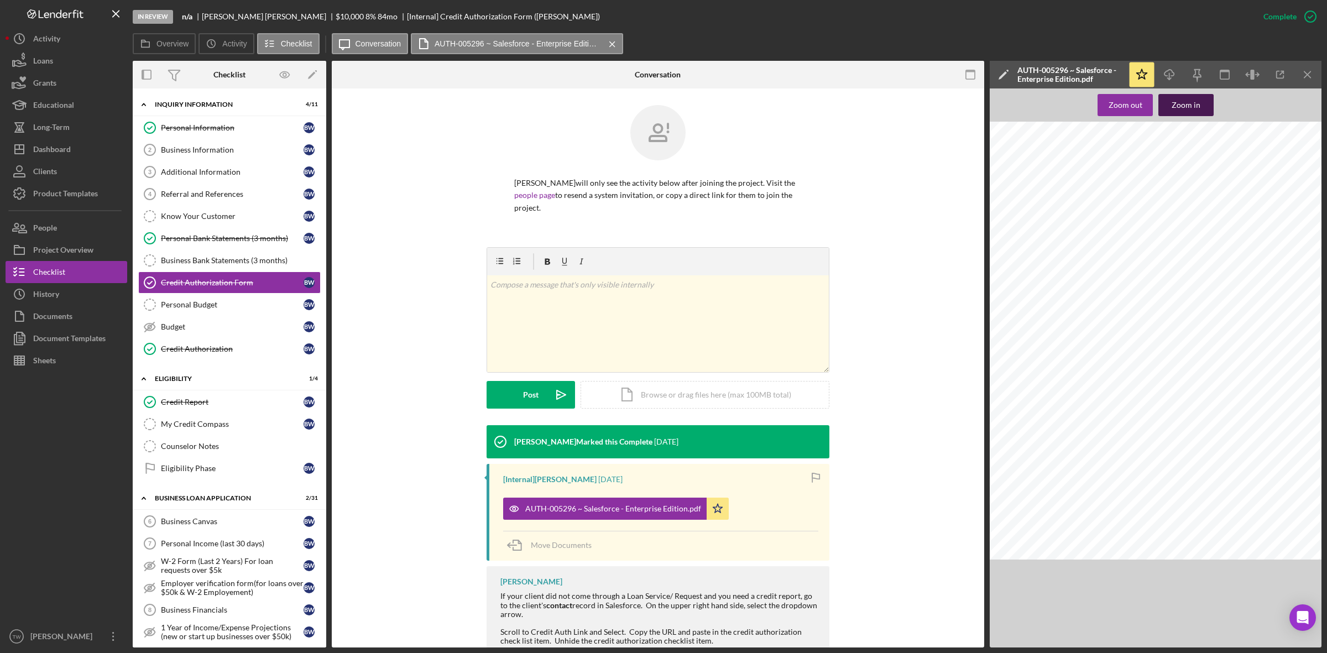
click at [1192, 108] on div "Zoom in" at bounding box center [1186, 105] width 29 height 22
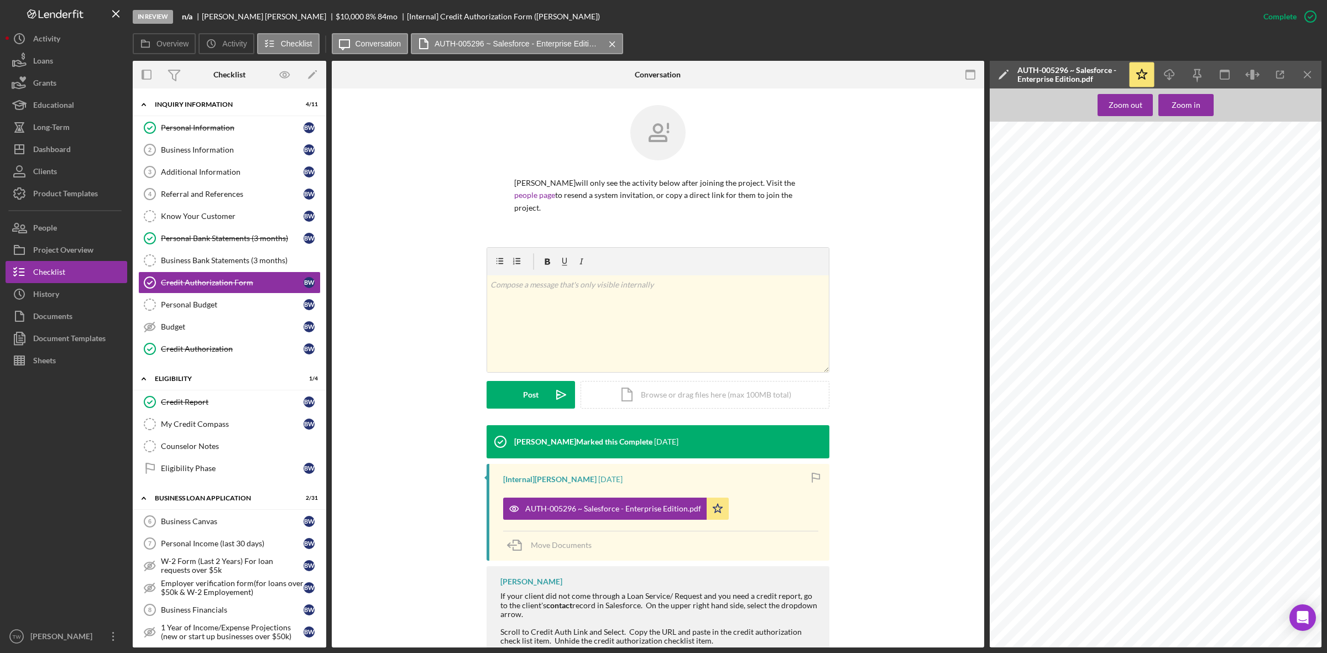
scroll to position [415, 0]
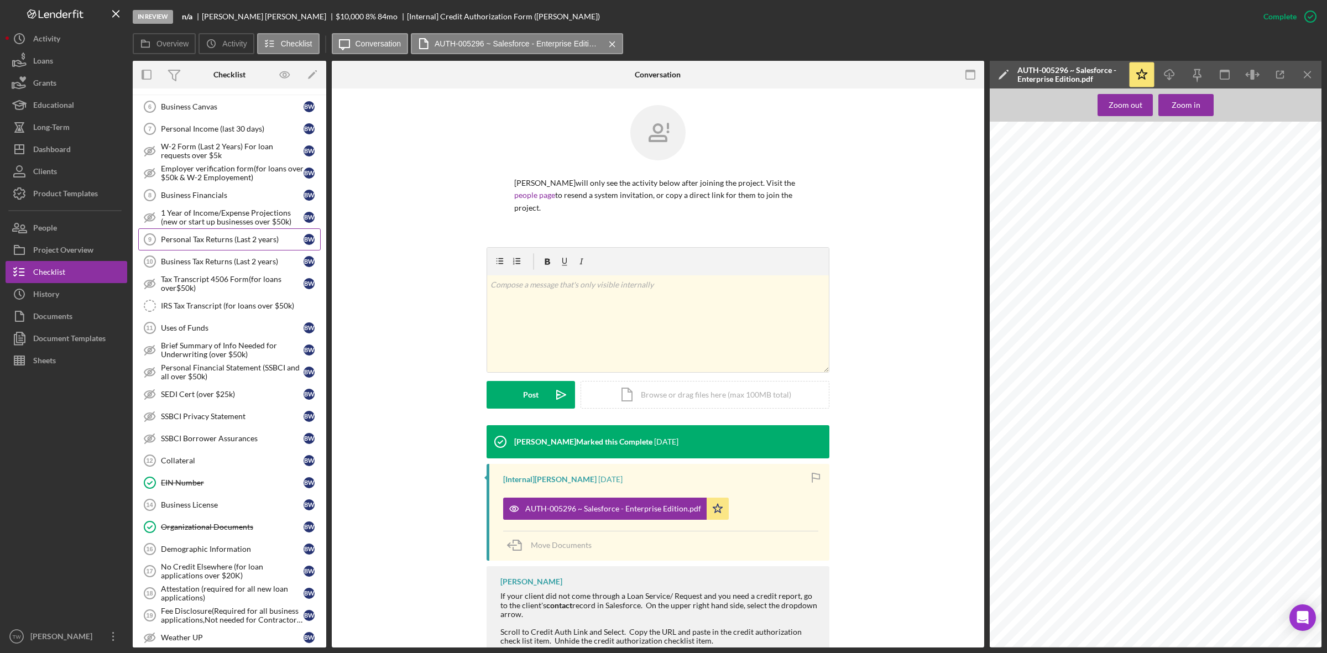
click at [201, 244] on div "Personal Tax Returns (Last 2 years)" at bounding box center [232, 239] width 143 height 9
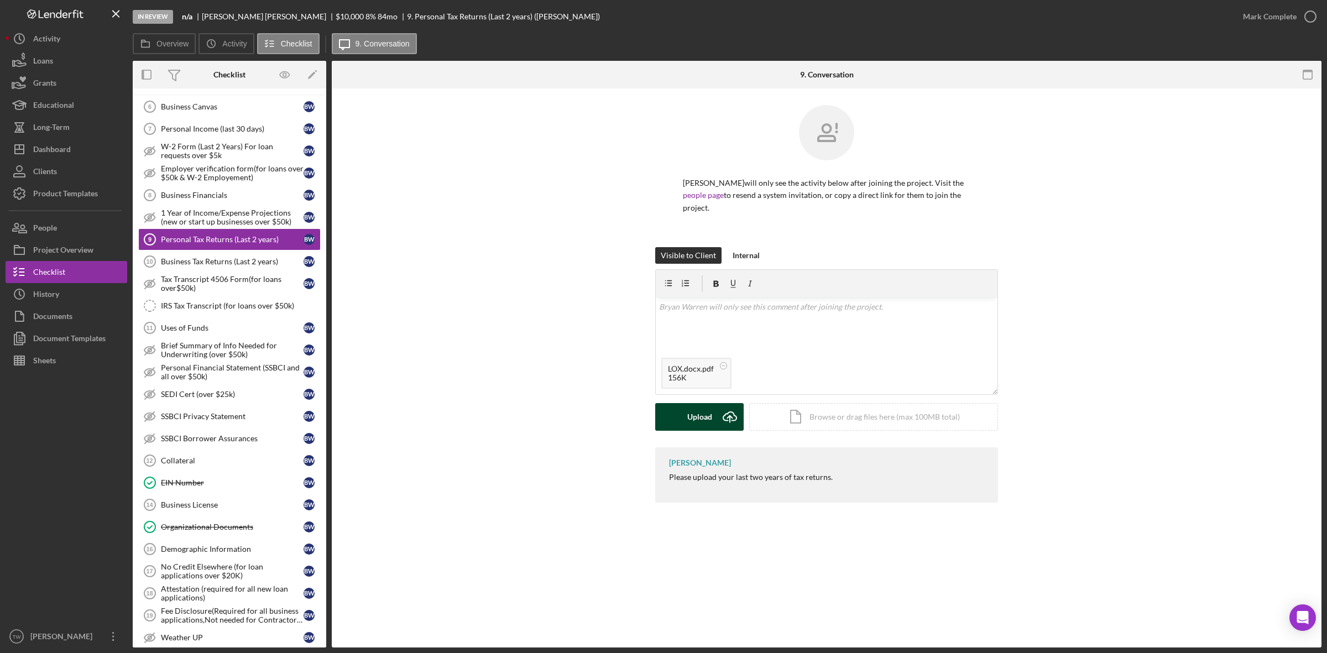
click at [709, 420] on div "Upload" at bounding box center [699, 417] width 25 height 28
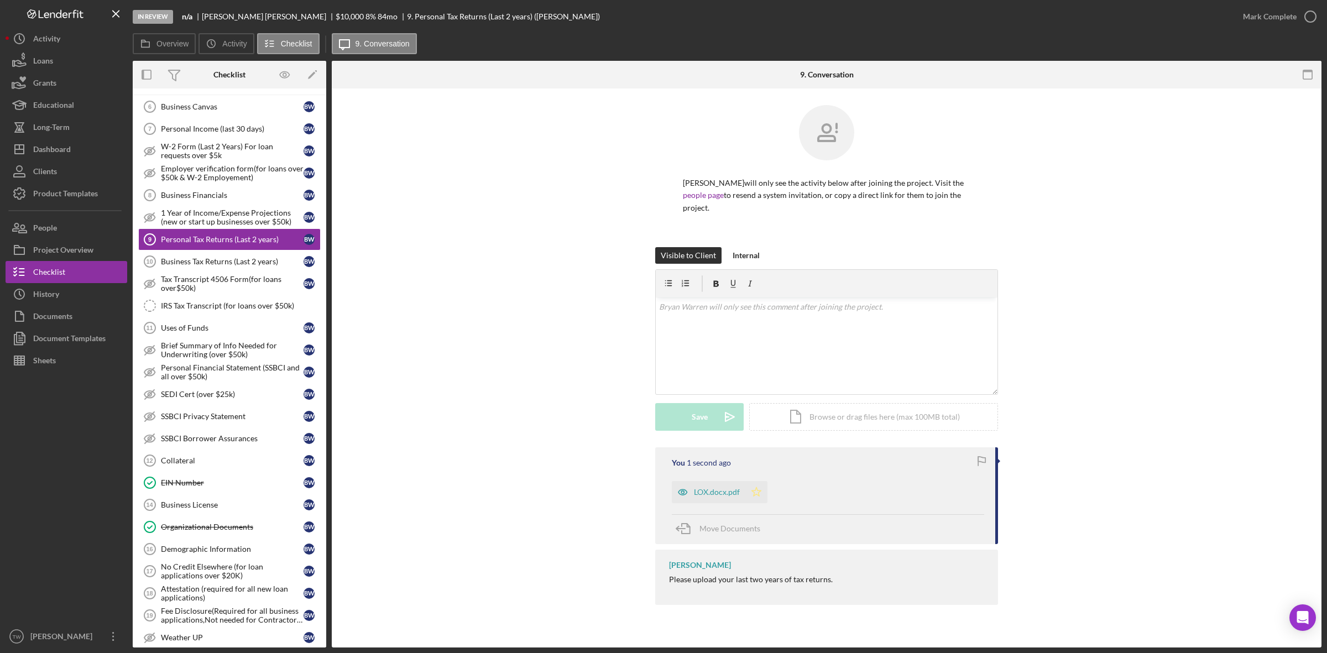
click at [759, 498] on icon "Icon/Star" at bounding box center [756, 492] width 22 height 22
click at [1276, 21] on div "Mark Complete" at bounding box center [1270, 17] width 54 height 22
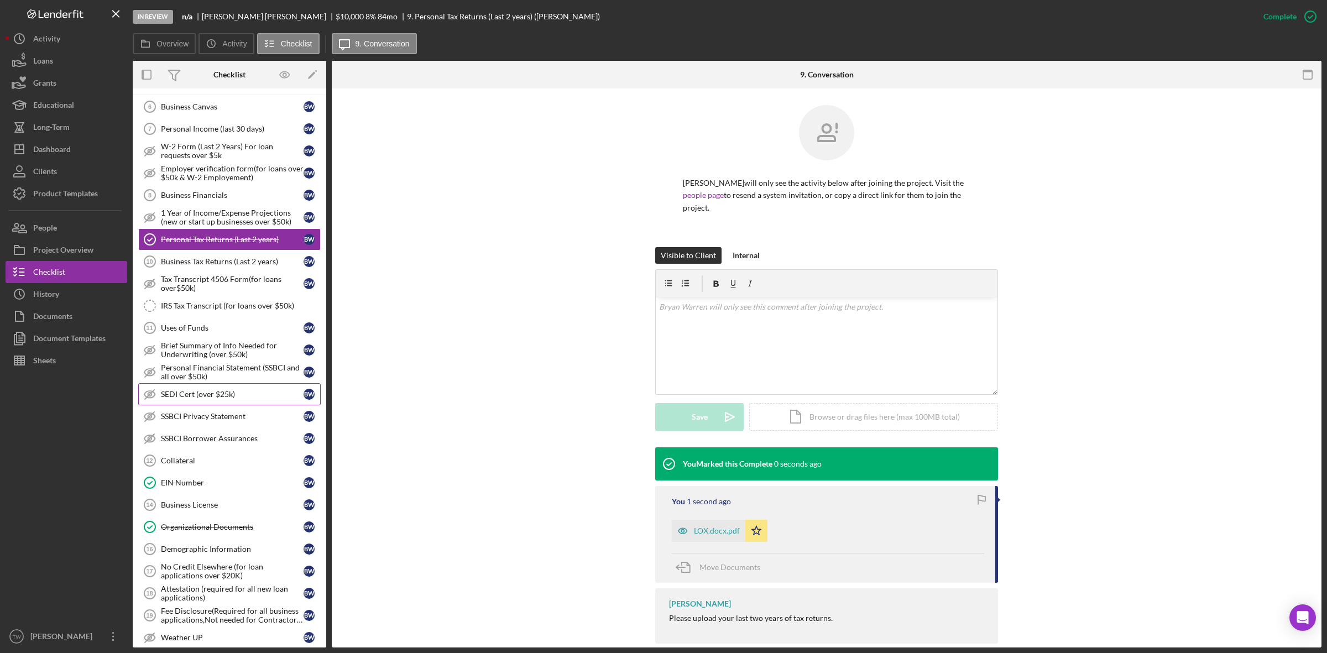
scroll to position [207, 0]
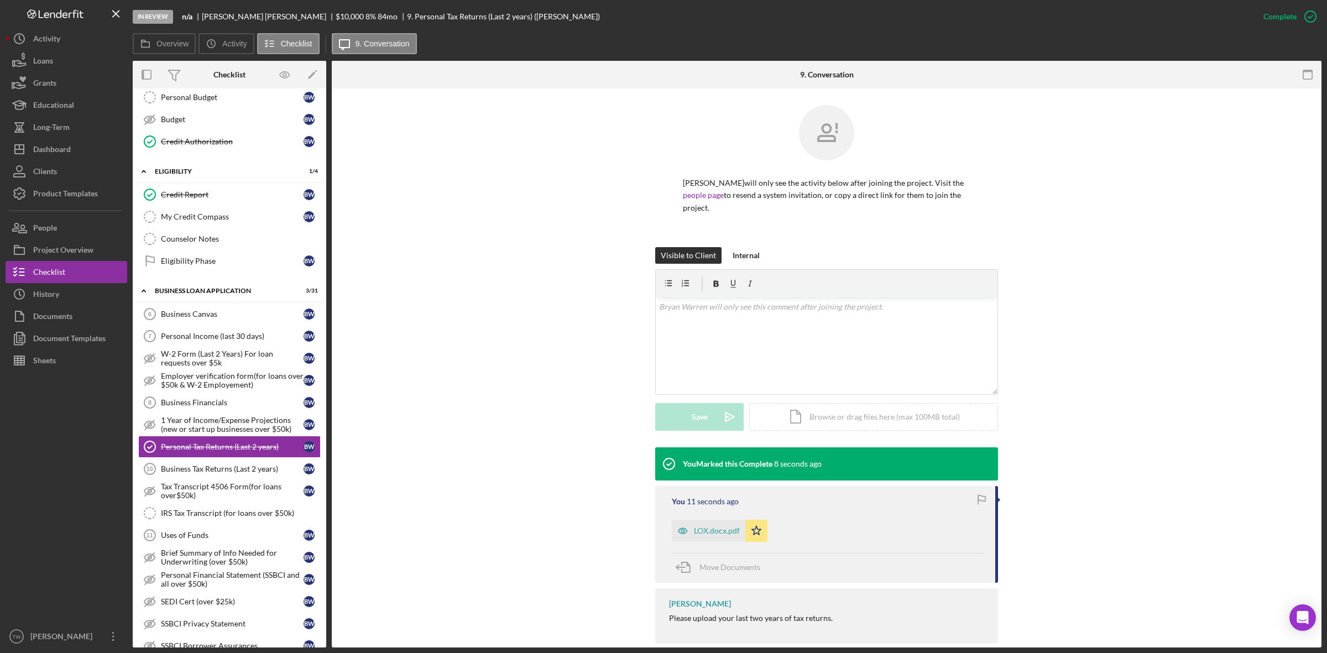
click at [401, 190] on div "[PERSON_NAME] will only see the activity below after joining the project. Visit…" at bounding box center [826, 176] width 957 height 142
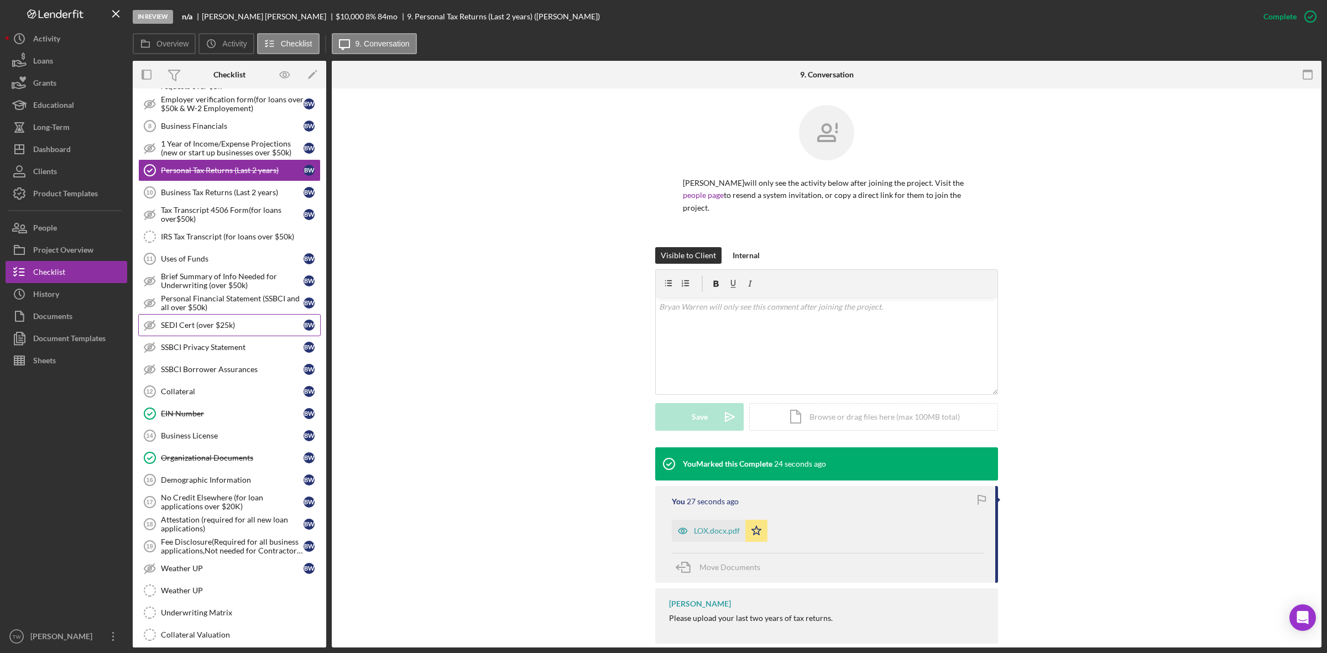
scroll to position [691, 0]
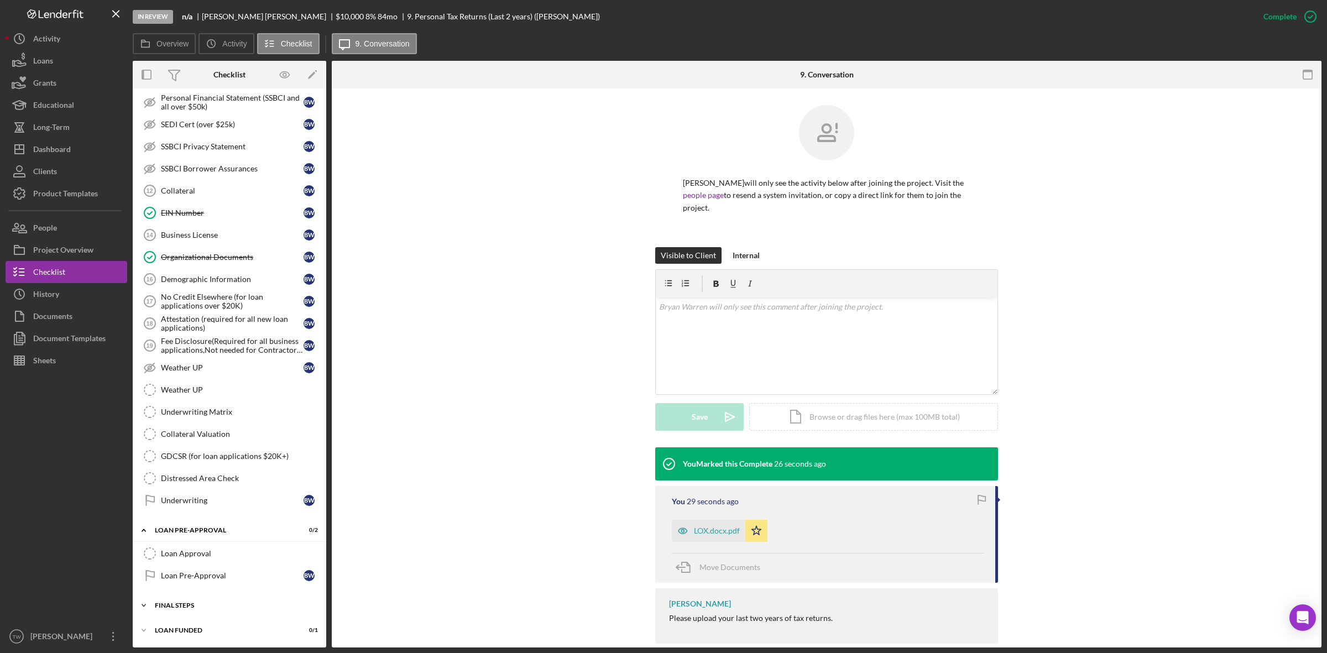
click at [175, 606] on div "FINAL STEPS" at bounding box center [234, 605] width 158 height 7
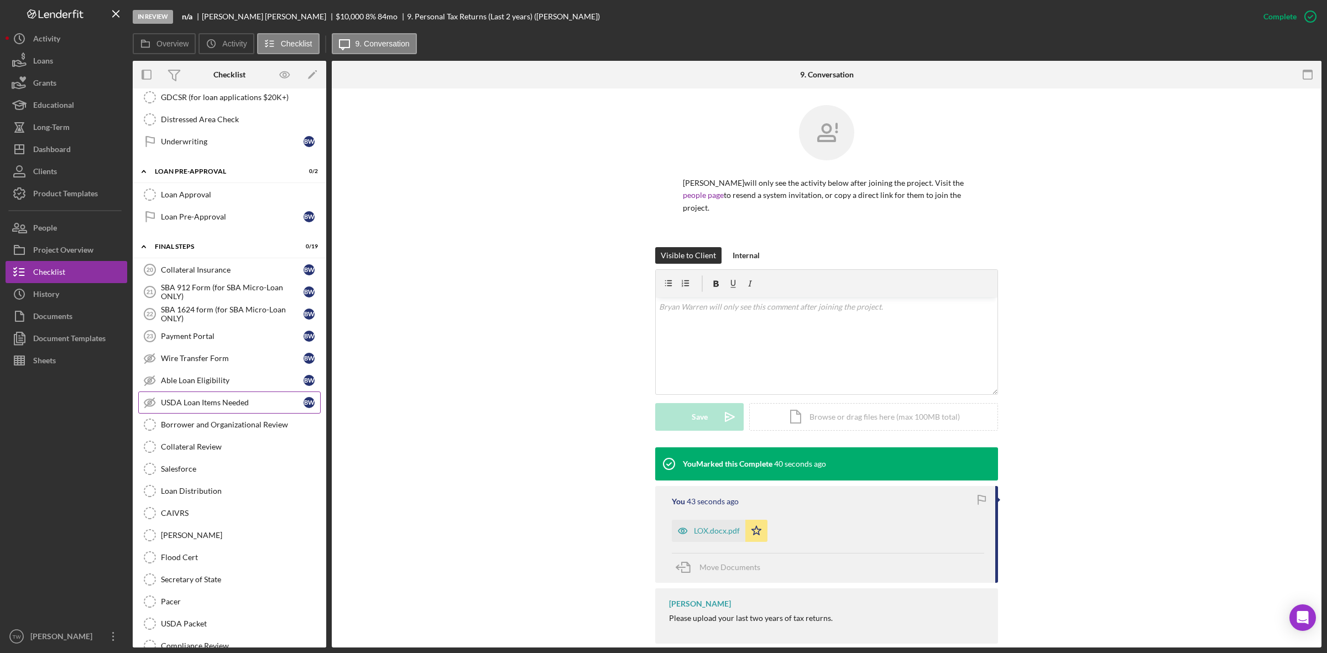
scroll to position [1129, 0]
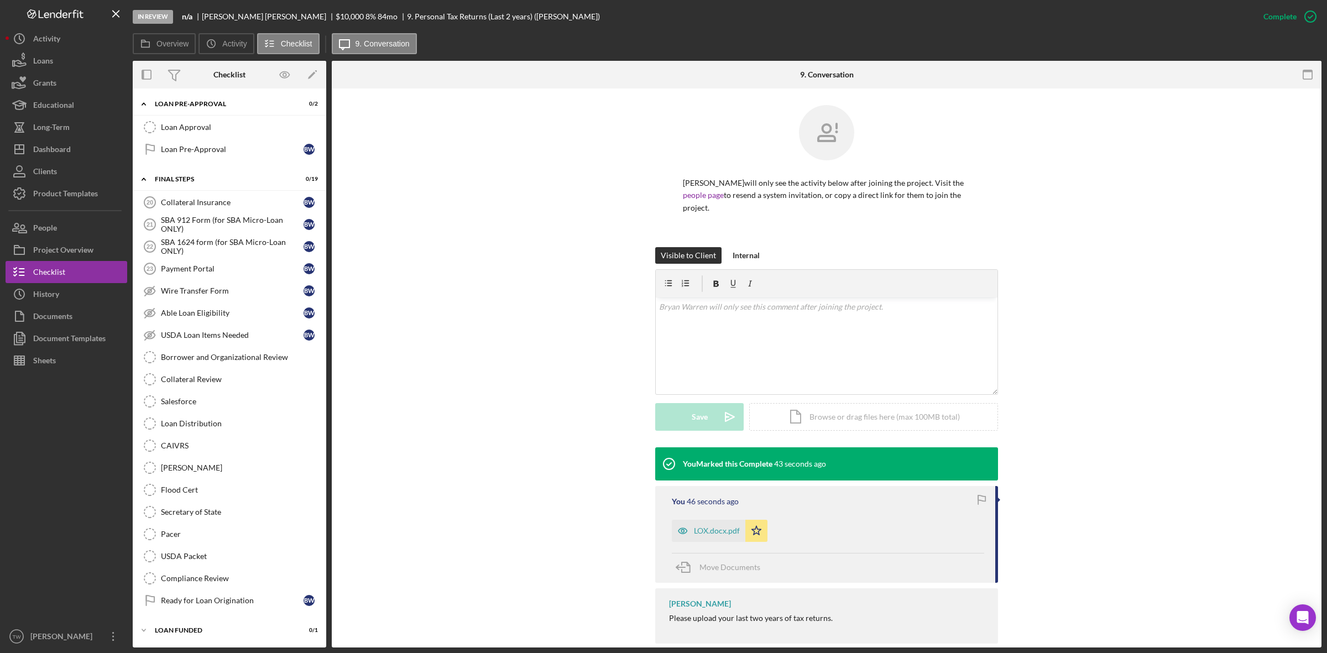
click at [354, 598] on div "You Marked this Complete 43 seconds ago You 46 seconds ago LOX.docx.pdf Icon/St…" at bounding box center [826, 548] width 957 height 202
click at [202, 219] on div "SBA 912 Form (for SBA Micro-Loan ONLY)" at bounding box center [232, 225] width 143 height 18
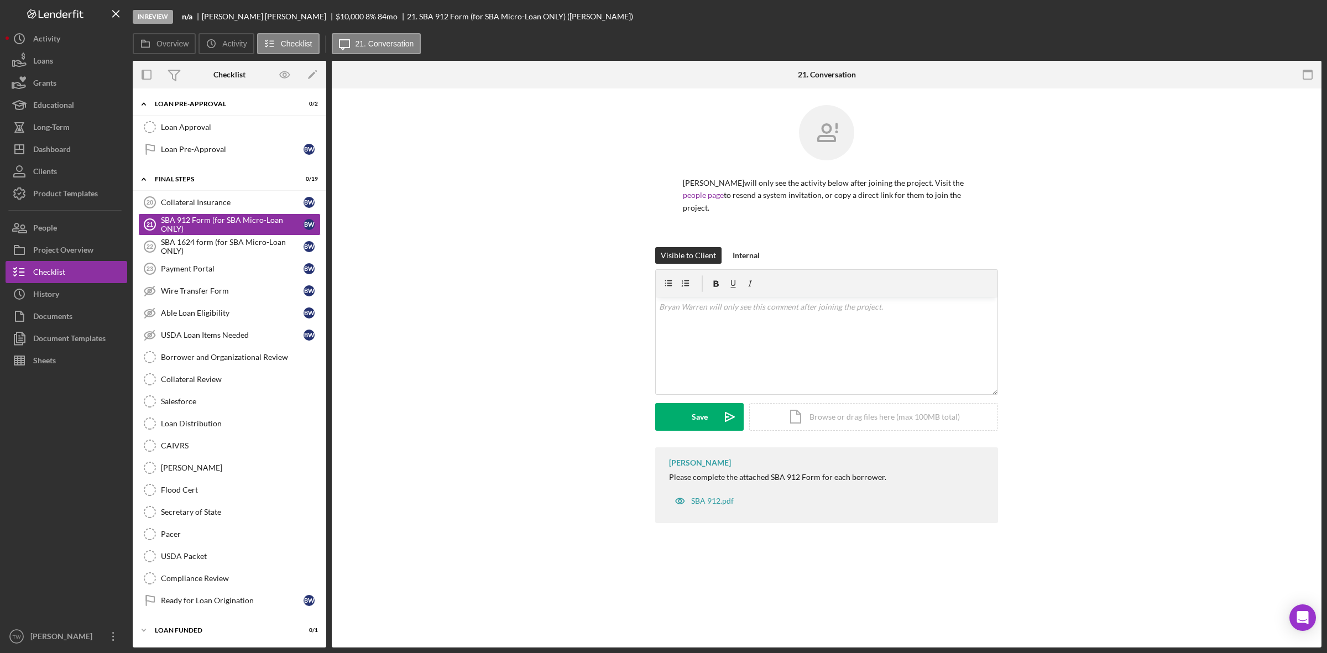
scroll to position [1129, 0]
click at [711, 421] on div "Upload" at bounding box center [699, 417] width 25 height 28
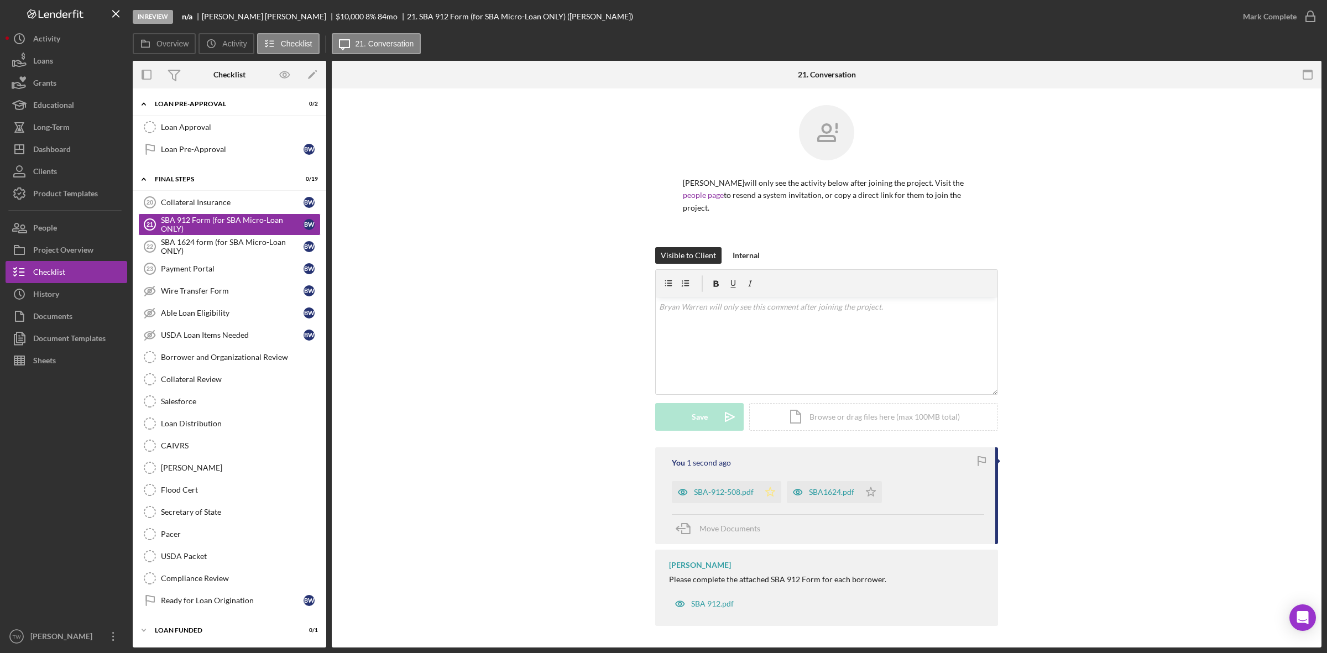
click at [769, 493] on icon "Icon/Star" at bounding box center [770, 492] width 22 height 22
click at [1257, 14] on div "Mark Complete" at bounding box center [1270, 17] width 54 height 22
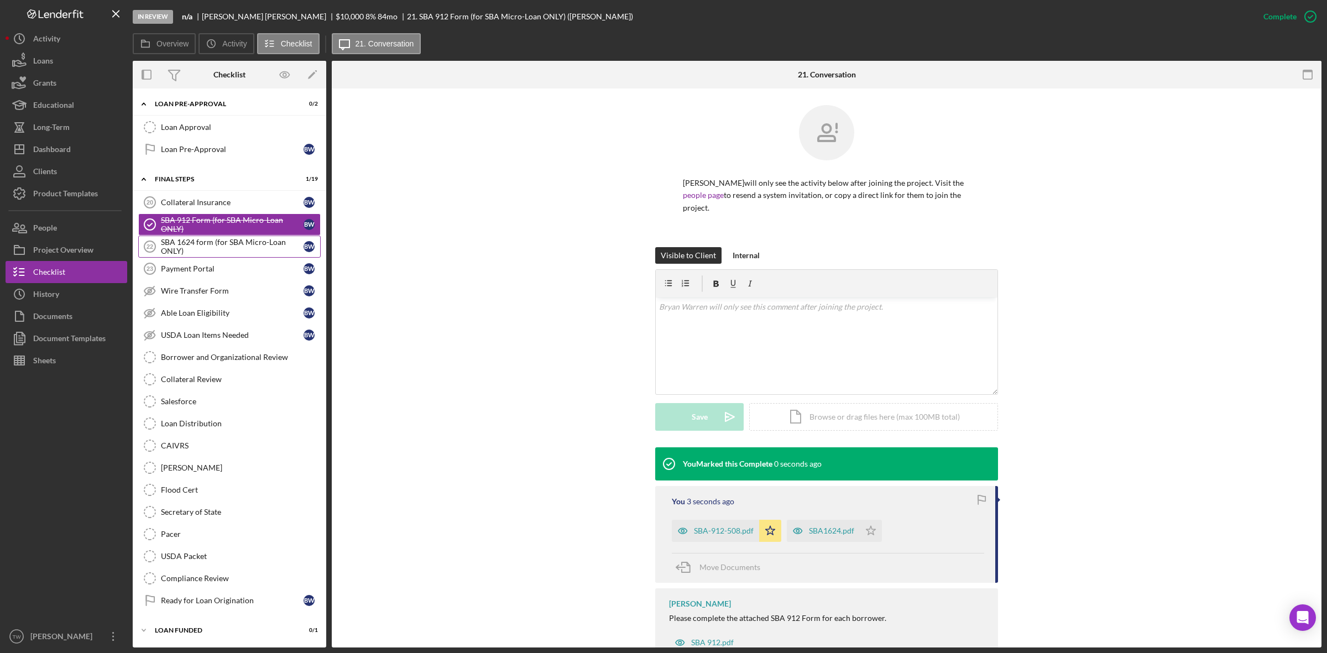
click at [169, 243] on div "SBA 1624 form (for SBA Micro-Loan ONLY)" at bounding box center [232, 247] width 143 height 18
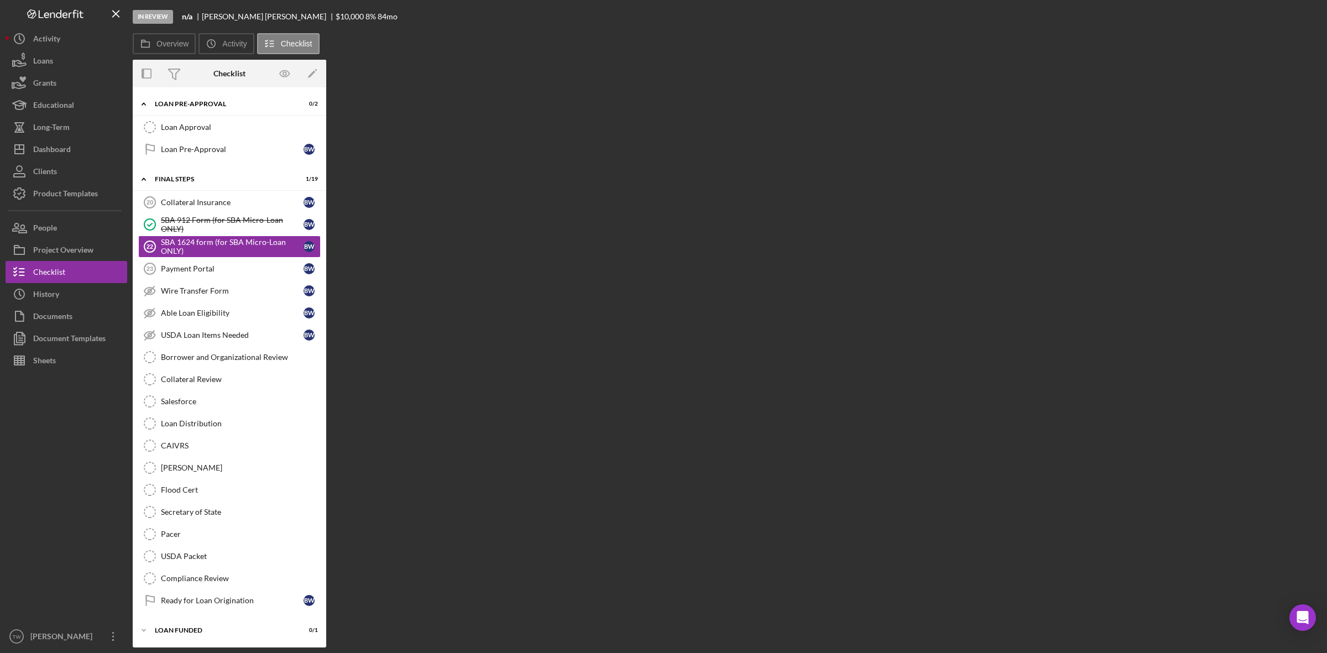
scroll to position [1129, 0]
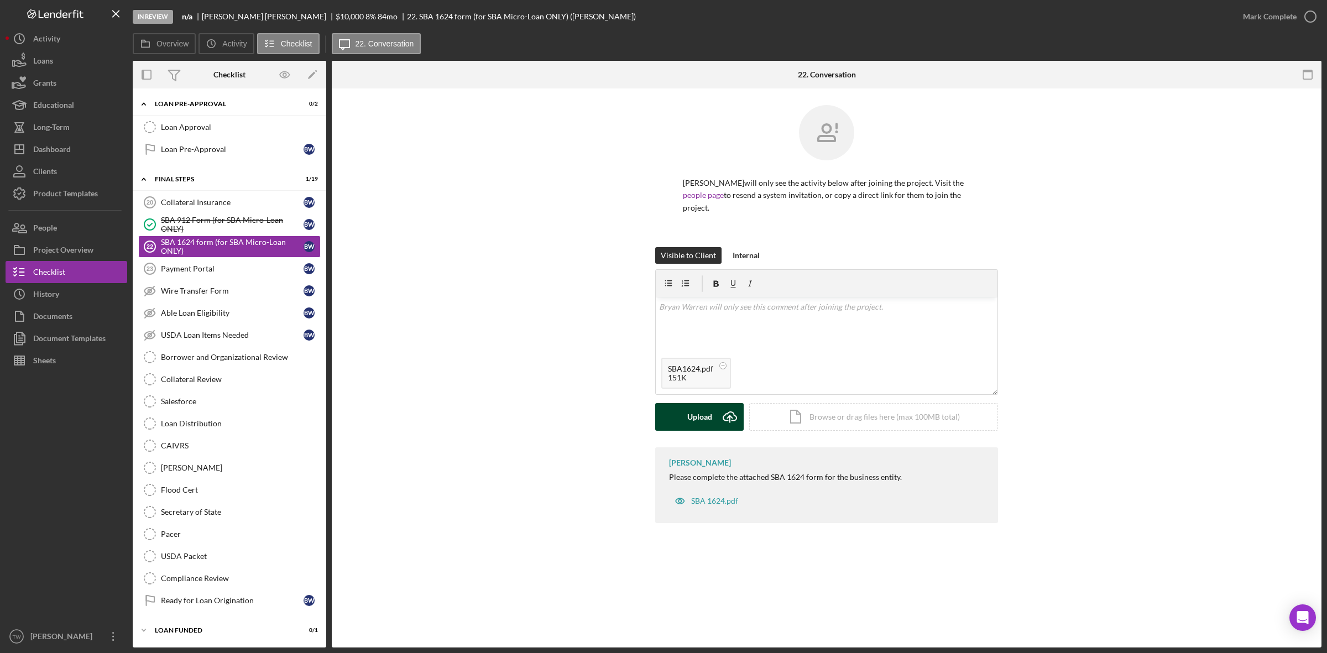
click at [693, 421] on div "Upload" at bounding box center [699, 417] width 25 height 28
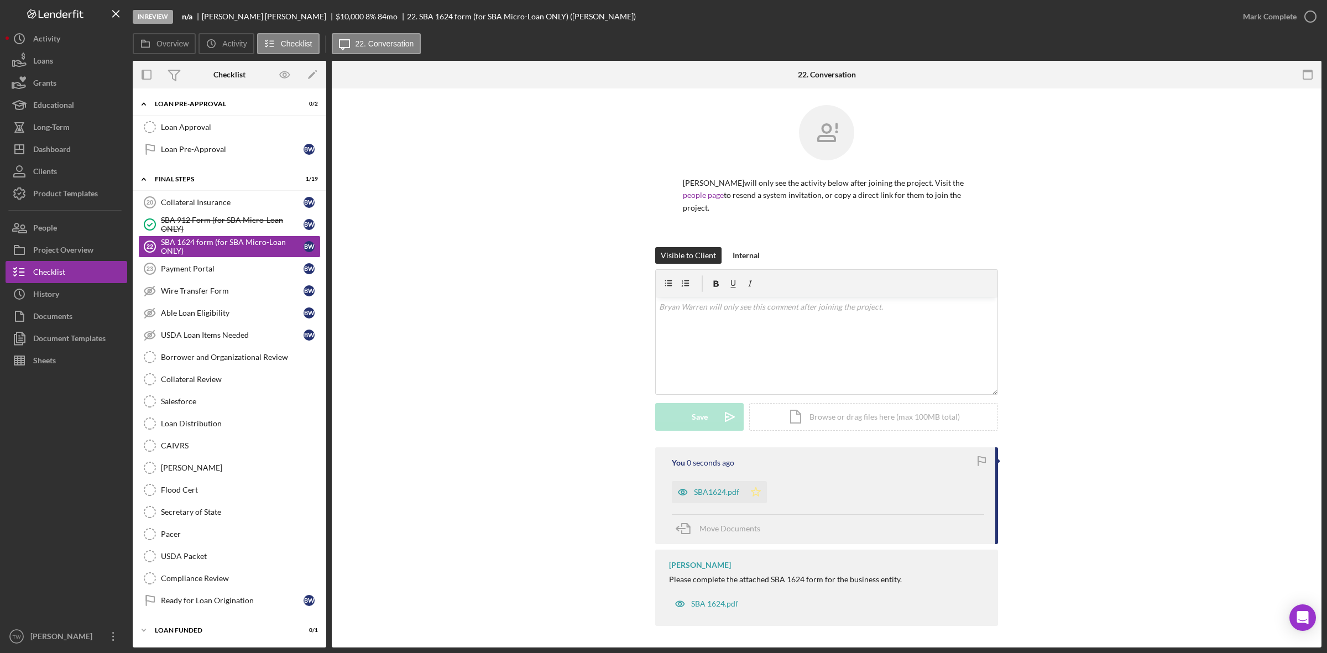
click at [761, 487] on icon "Icon/Star" at bounding box center [756, 492] width 22 height 22
click at [1254, 14] on div "Mark Complete" at bounding box center [1270, 17] width 54 height 22
